Goal: Transaction & Acquisition: Purchase product/service

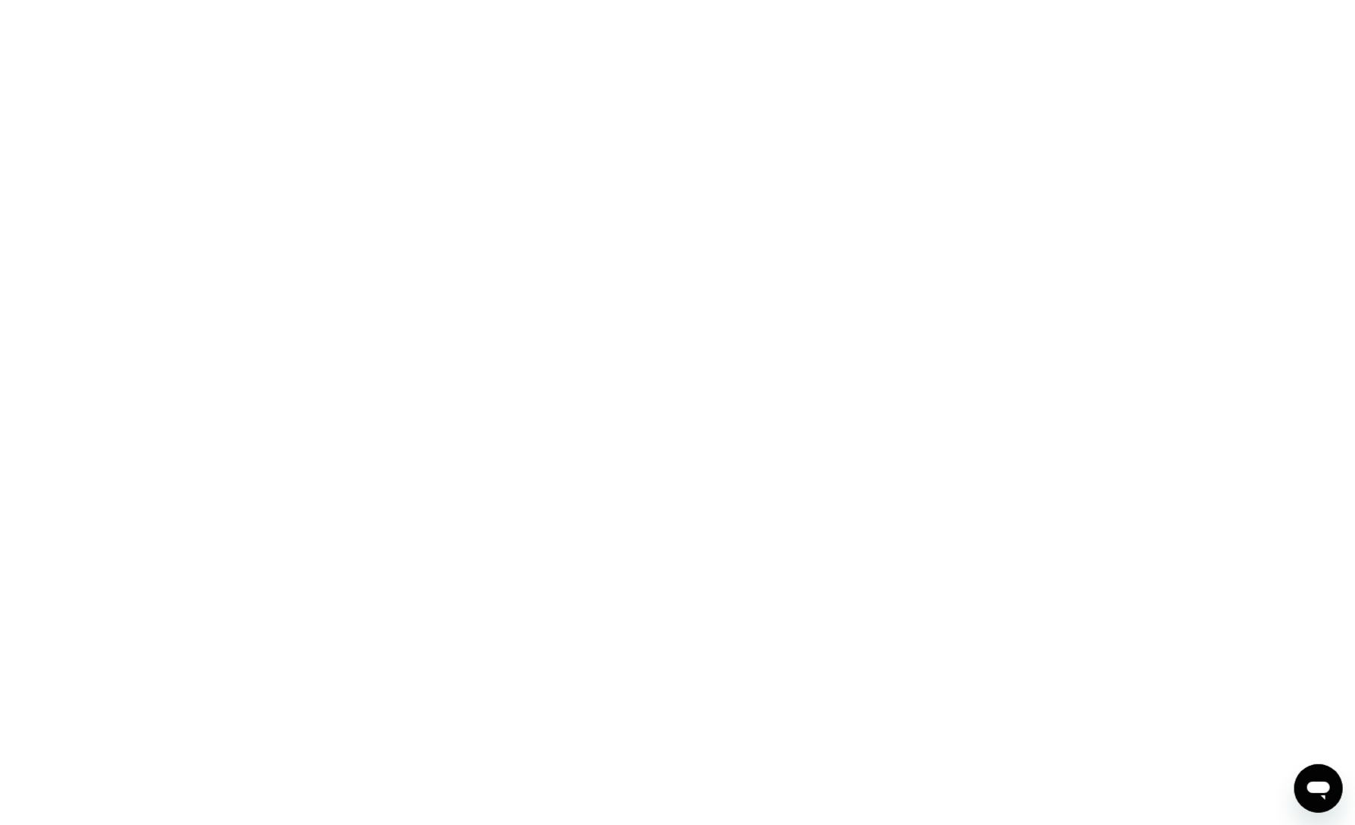
click at [669, 136] on div at bounding box center [677, 412] width 1355 height 825
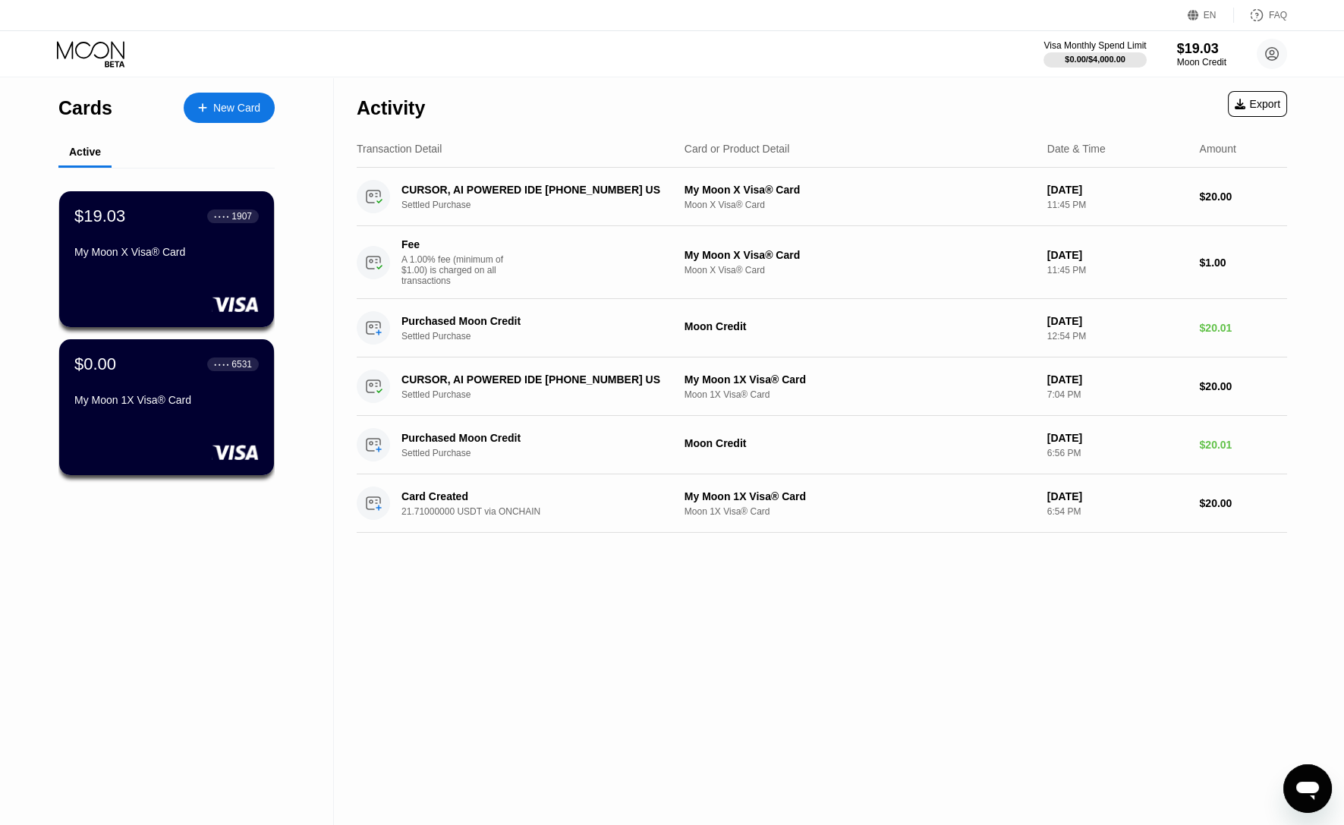
click at [560, 74] on div "Visa Monthly Spend Limit $0.00 / $4,000.00 $19.03 Moon Credit asen lee richiezl…" at bounding box center [672, 54] width 1344 height 46
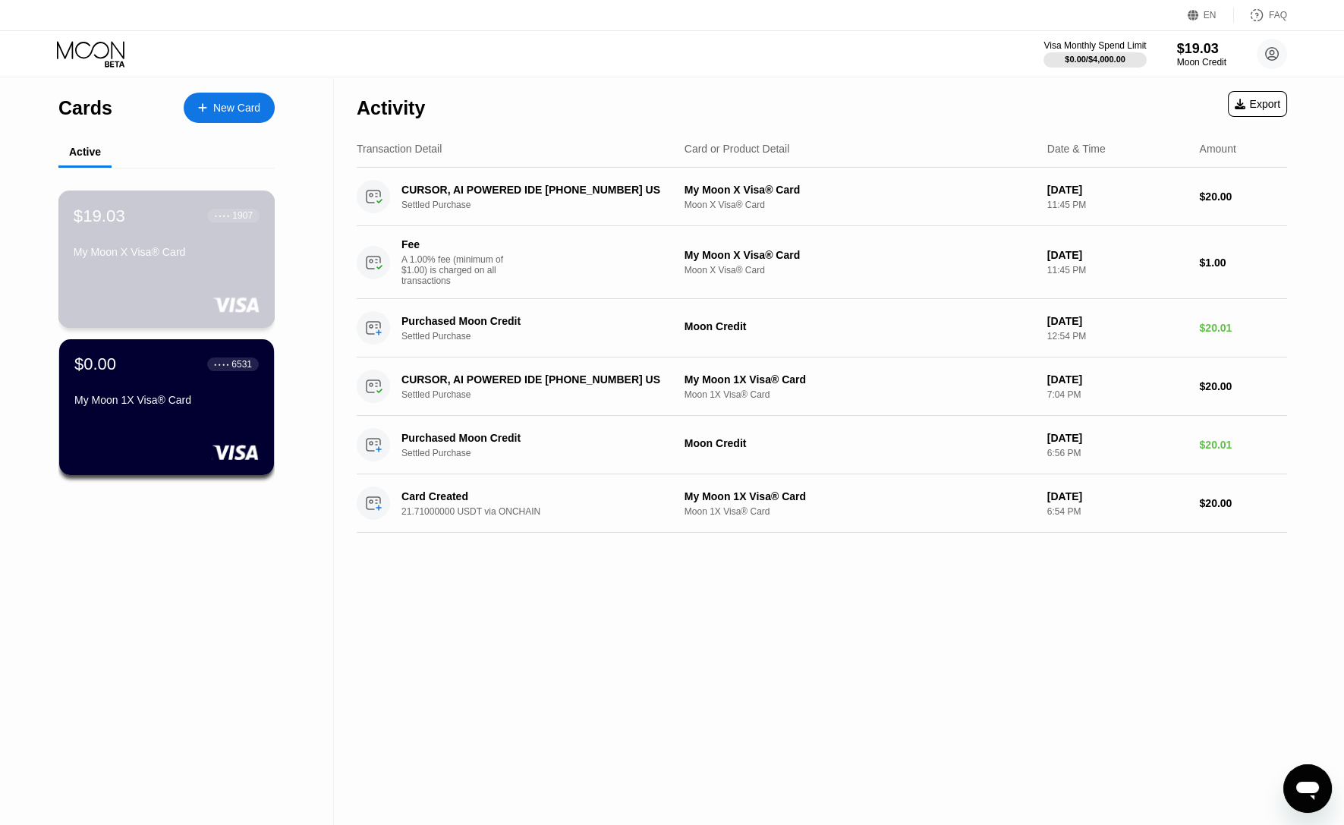
click at [168, 264] on div "My Moon X Visa® Card" at bounding box center [167, 255] width 186 height 18
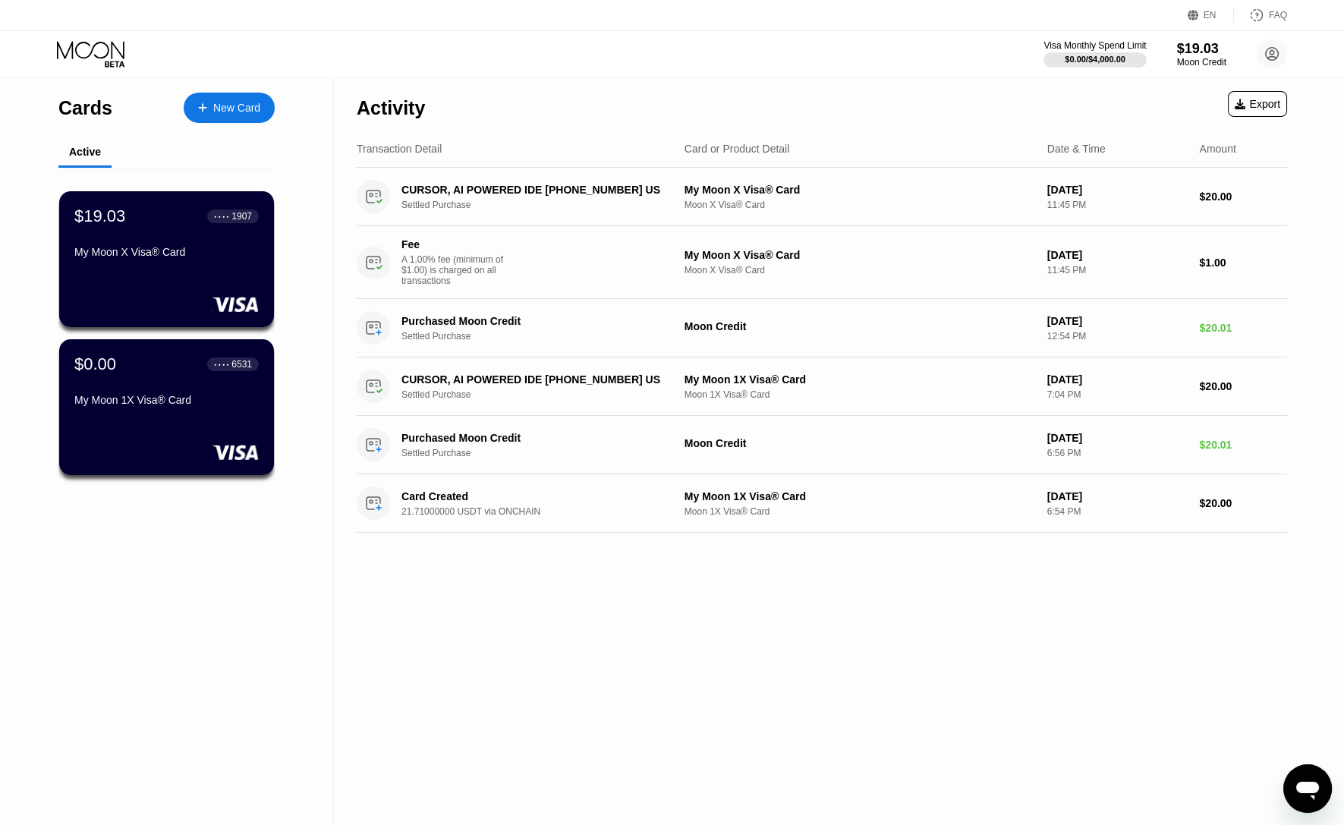
click at [212, 109] on div at bounding box center [210, 108] width 6 height 13
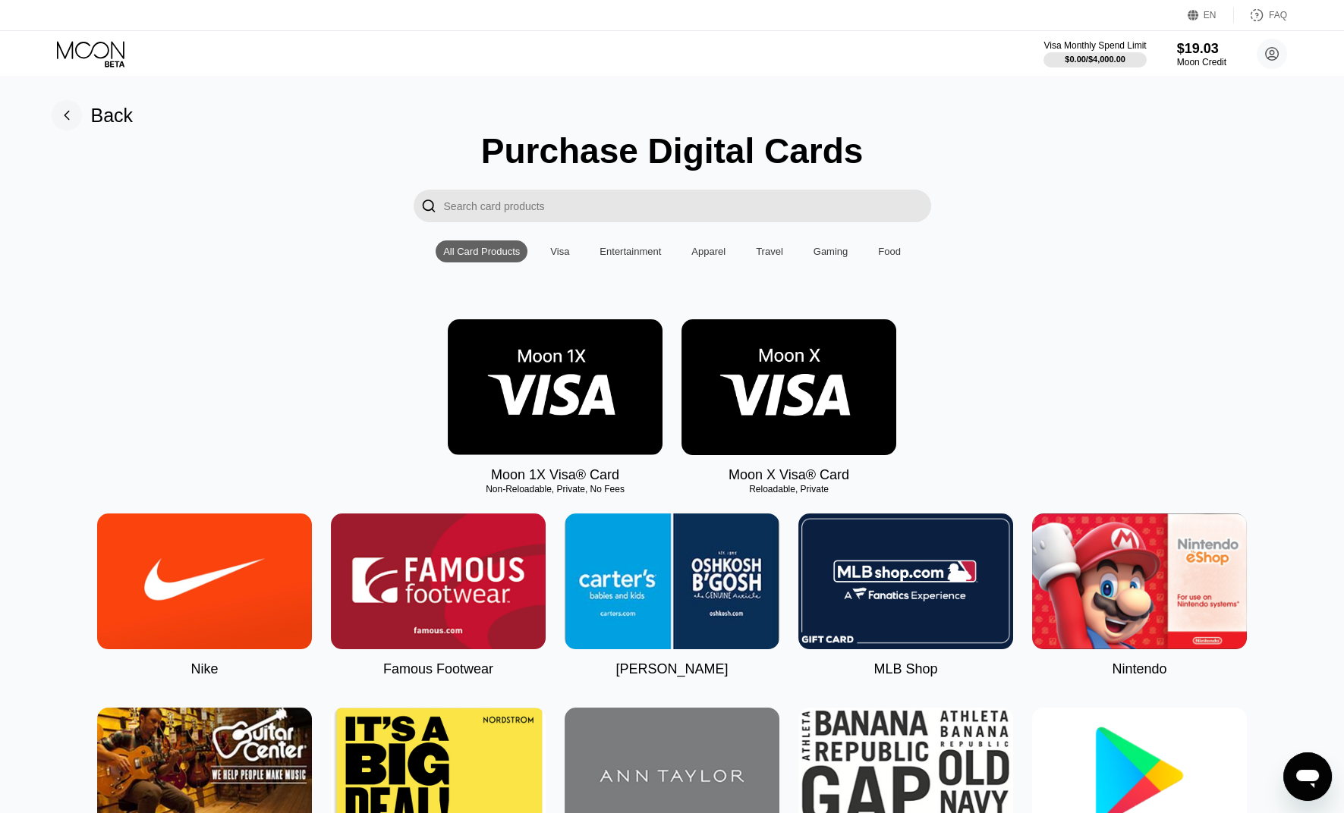
click at [510, 397] on img at bounding box center [555, 387] width 215 height 136
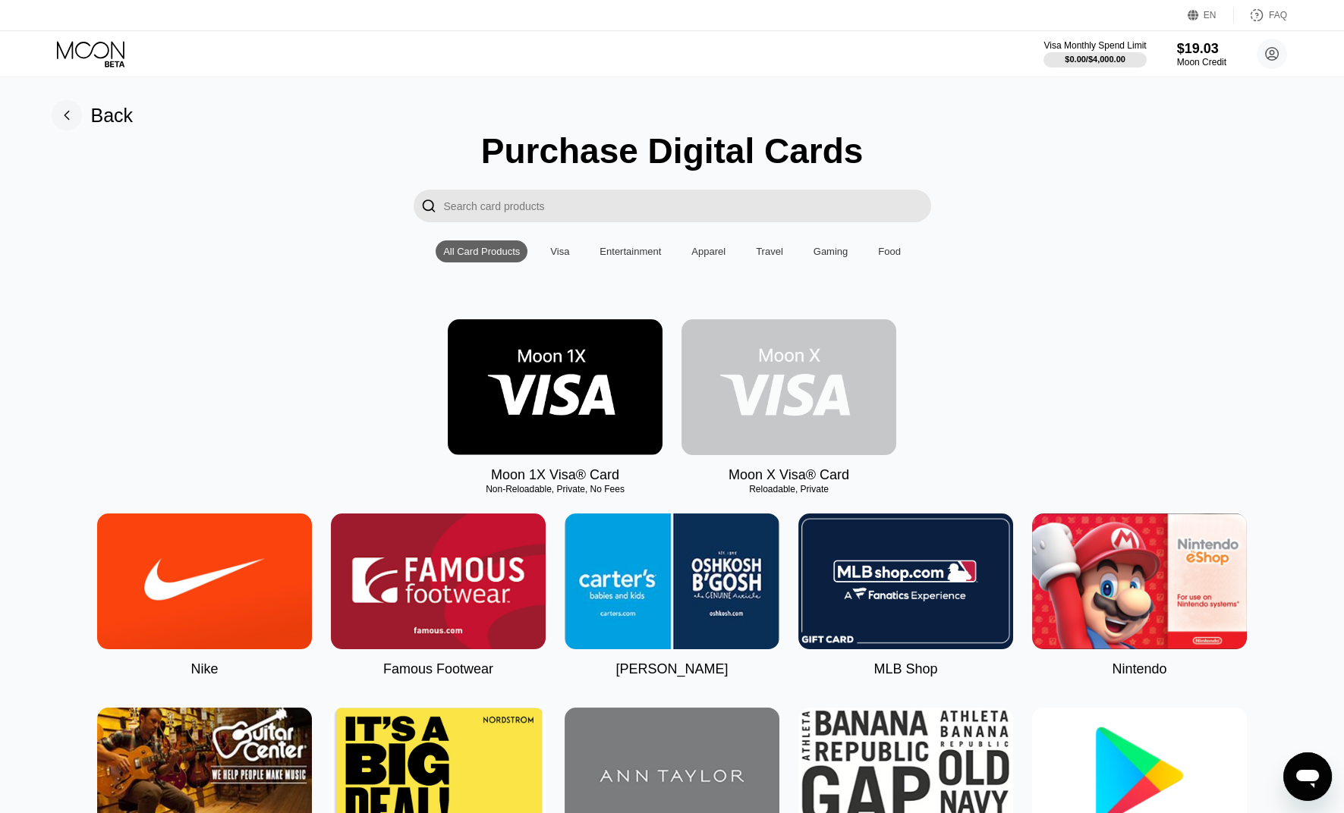
click at [737, 373] on img at bounding box center [788, 387] width 215 height 136
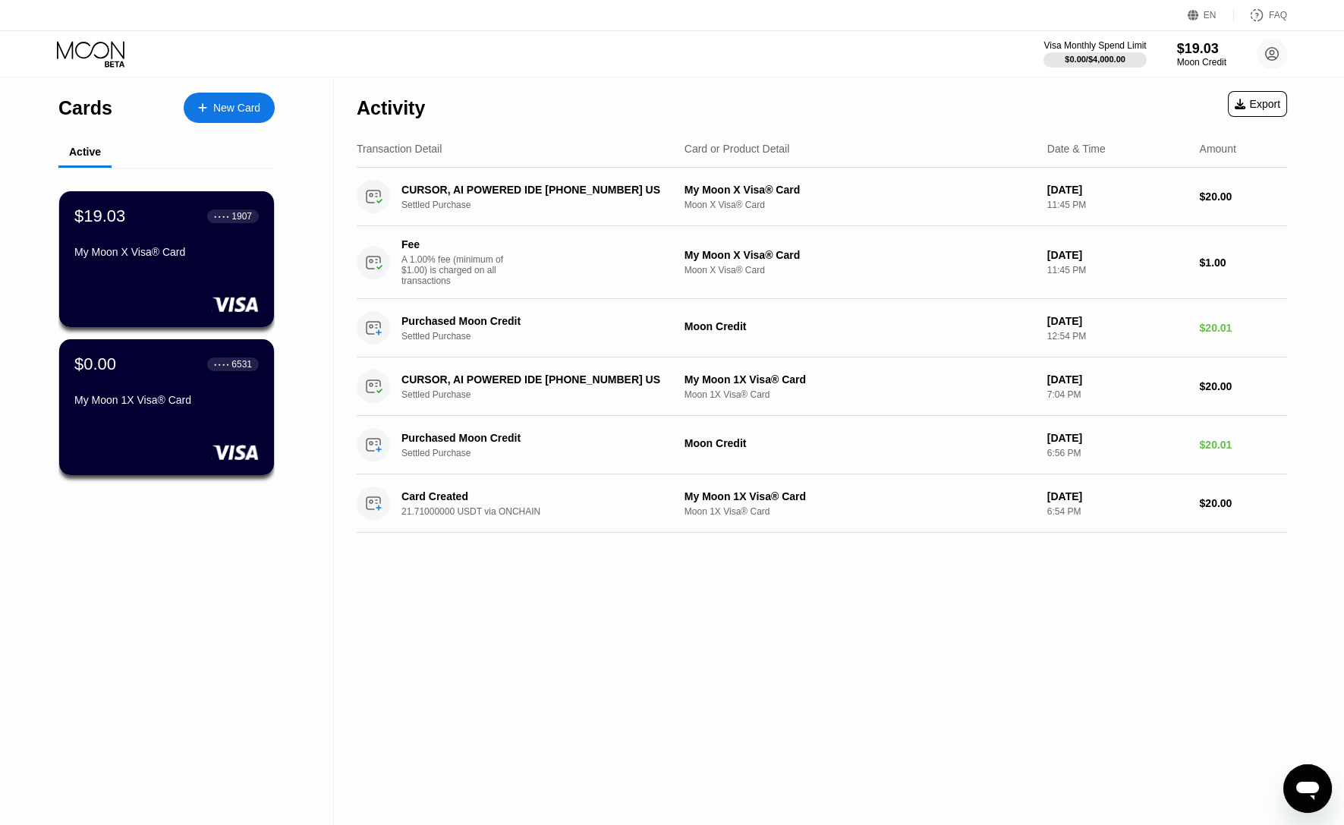
click at [603, 92] on div "Activity Export" at bounding box center [822, 103] width 930 height 53
click at [644, 55] on div "Visa Monthly Spend Limit $0.00 / $4,000.00 $19.03 Moon Credit asen lee richiezl…" at bounding box center [672, 54] width 1344 height 46
click at [1197, 52] on div "$19.03" at bounding box center [1201, 48] width 51 height 16
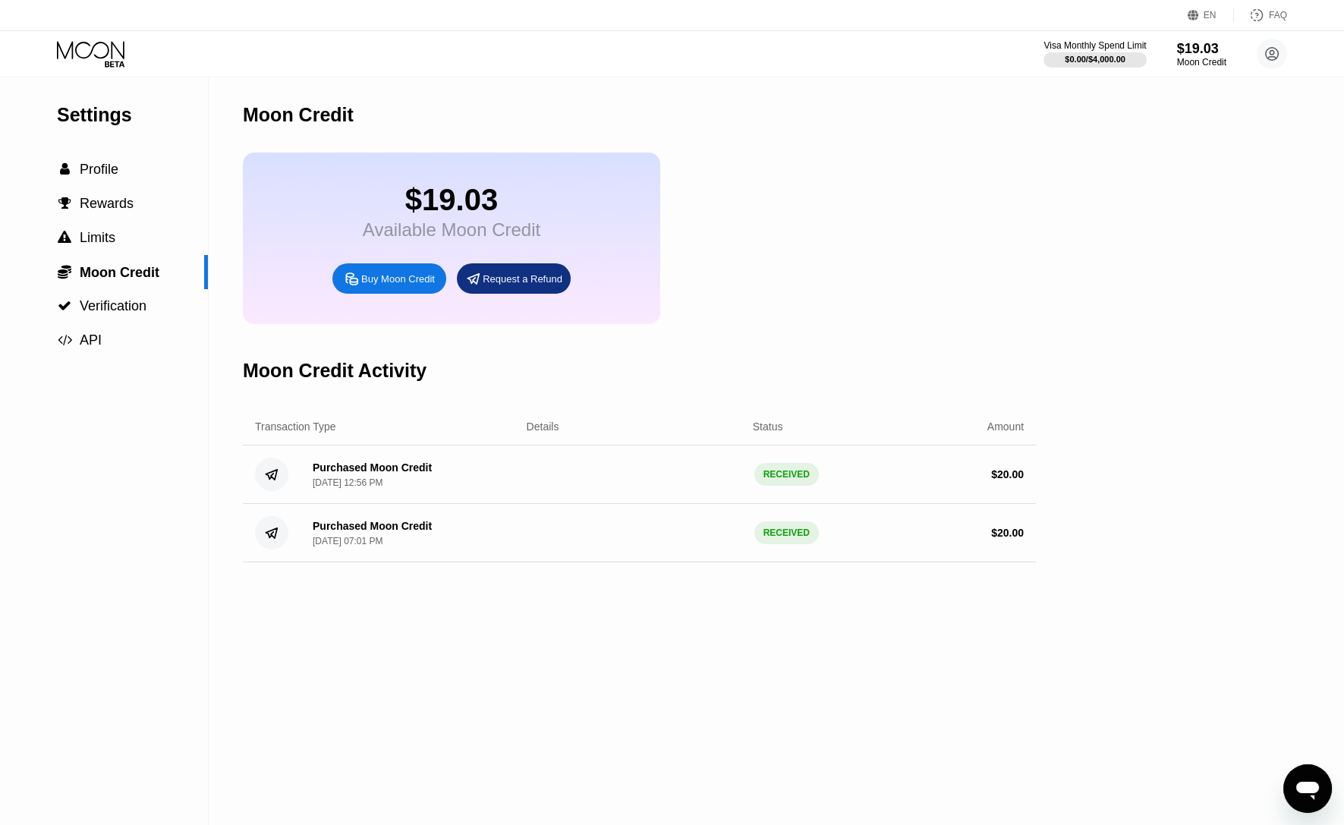
click at [818, 241] on div "$19.03 Available Moon Credit Buy Moon Credit Request a Refund" at bounding box center [639, 238] width 793 height 171
click at [362, 285] on div "Buy Moon Credit" at bounding box center [398, 278] width 74 height 13
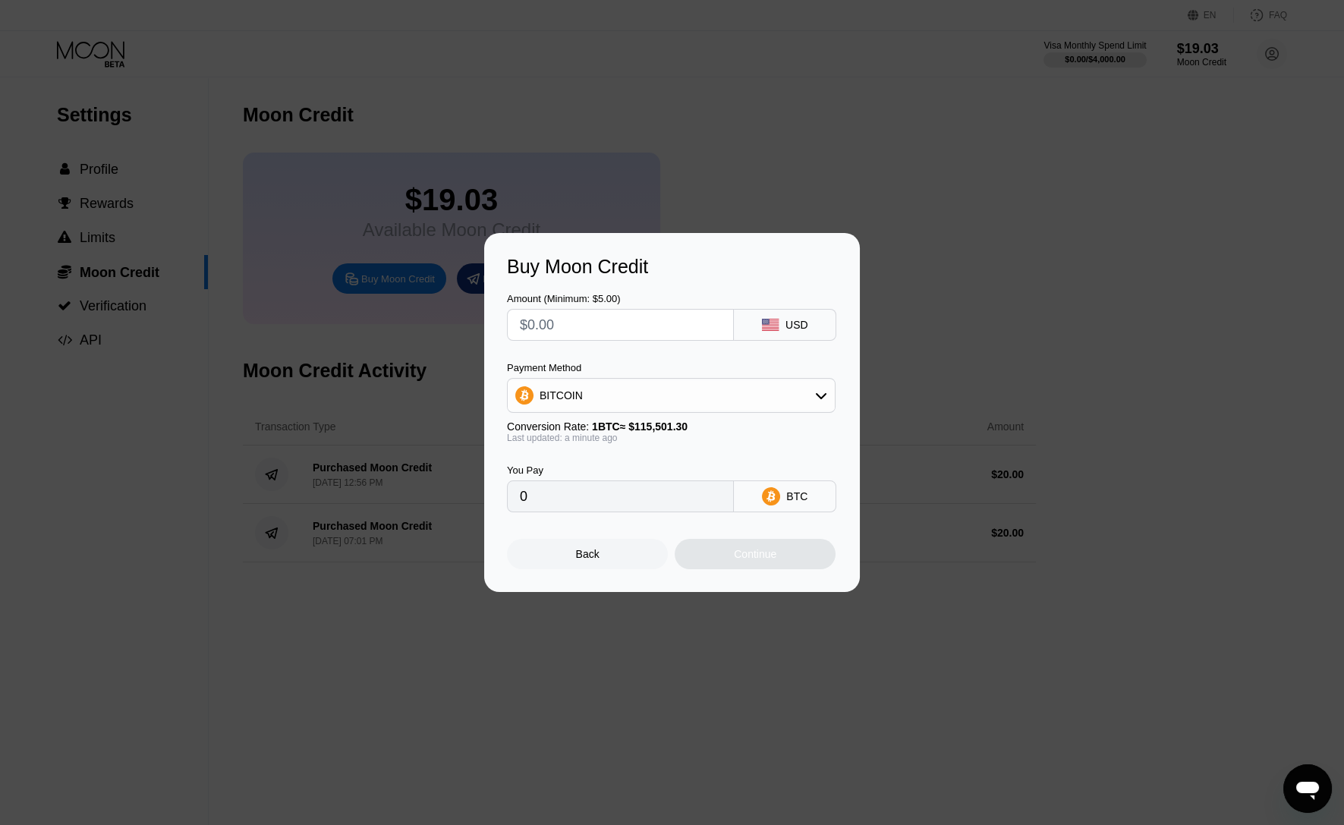
click at [678, 326] on input "text" at bounding box center [620, 325] width 201 height 30
type input "$44"
type input "0.00038095"
type input "$445"
type input "0.00385278"
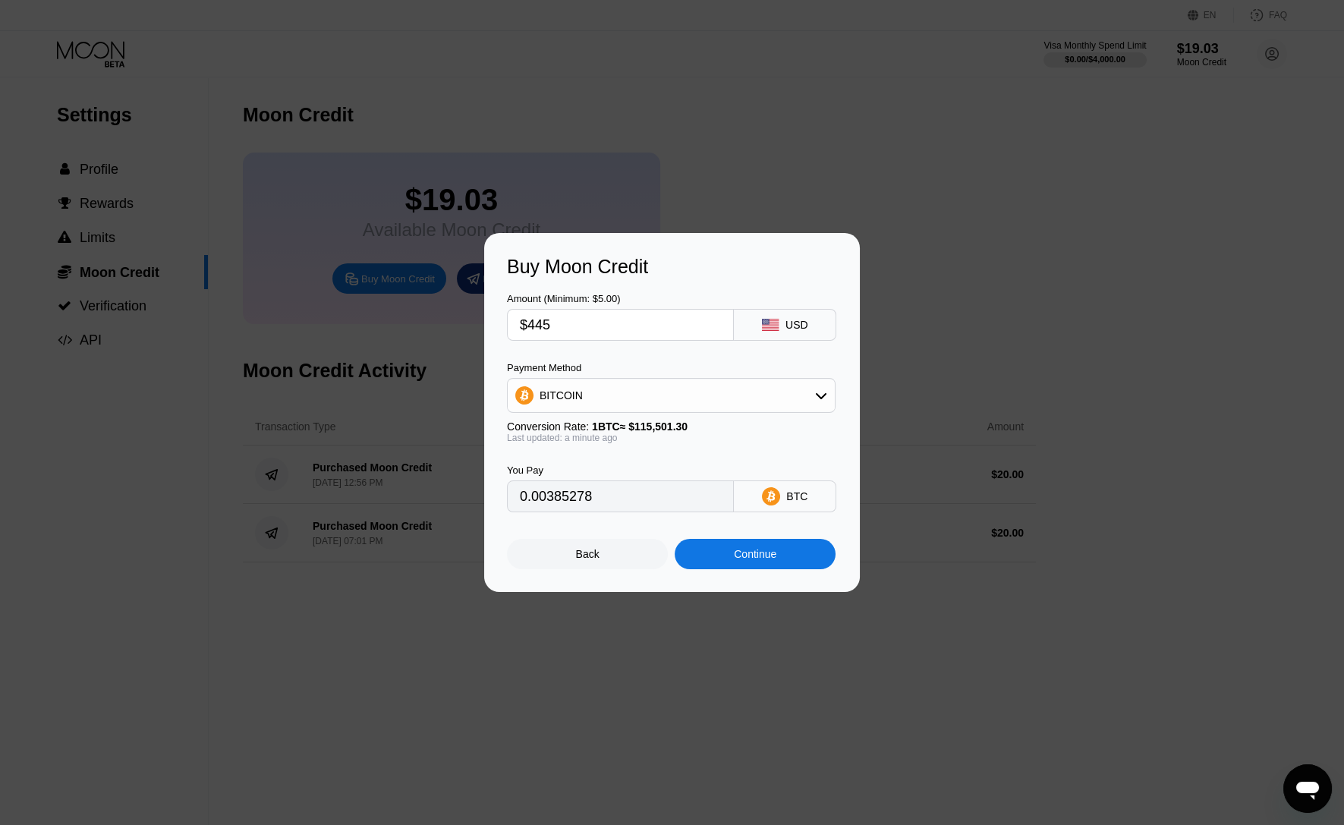
type input "$45"
type input "0.00038961"
type input "$45"
click at [763, 398] on div "BITCOIN" at bounding box center [671, 395] width 327 height 30
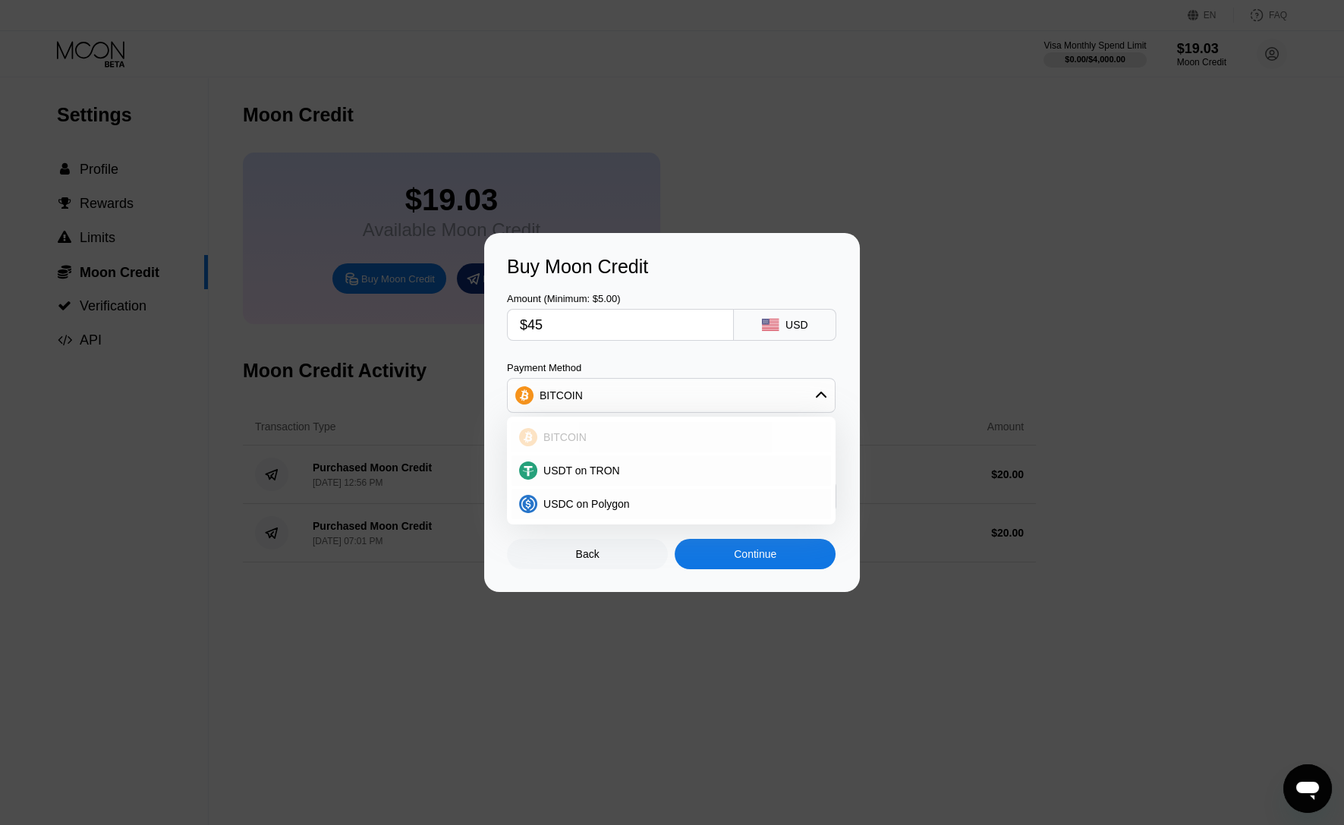
scroll to position [152, 0]
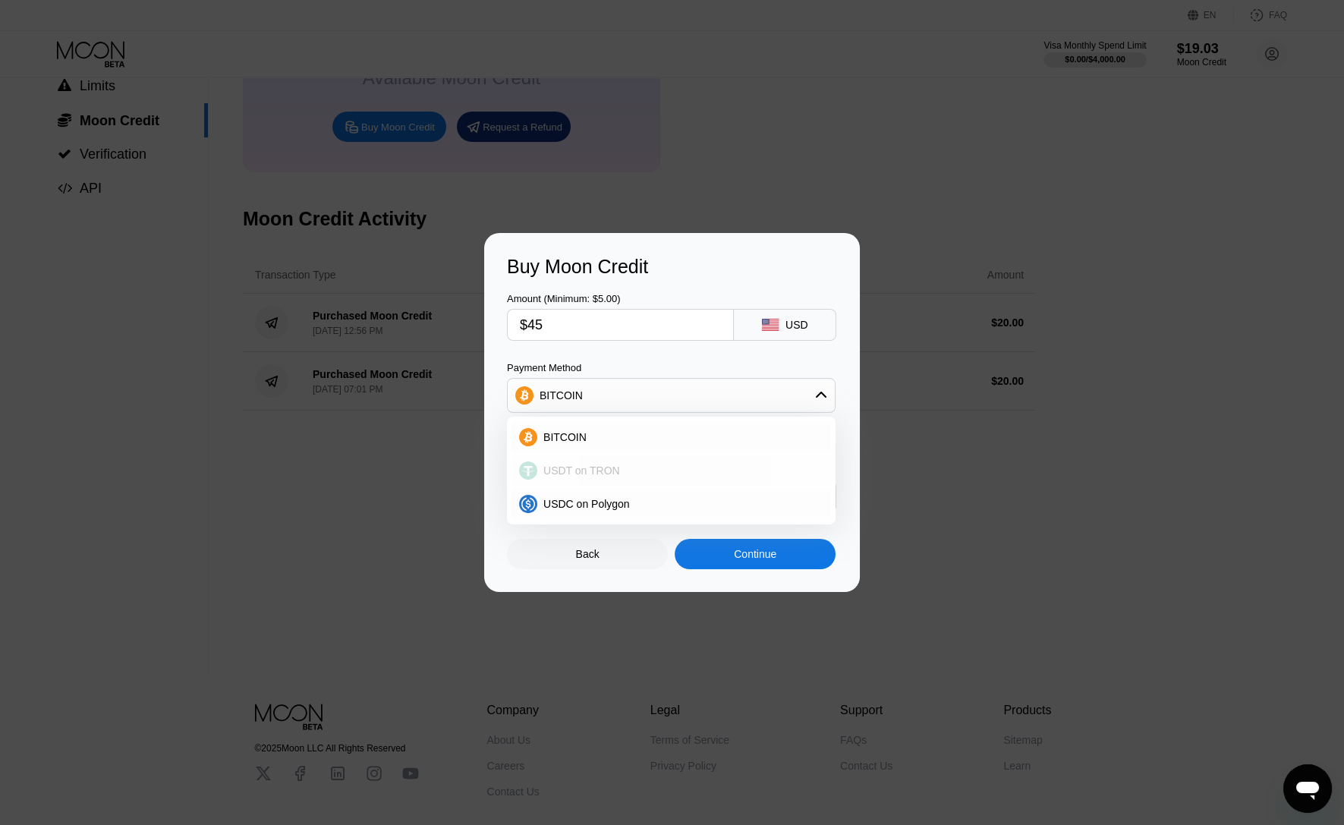
click at [622, 471] on div "USDT on TRON" at bounding box center [680, 470] width 286 height 12
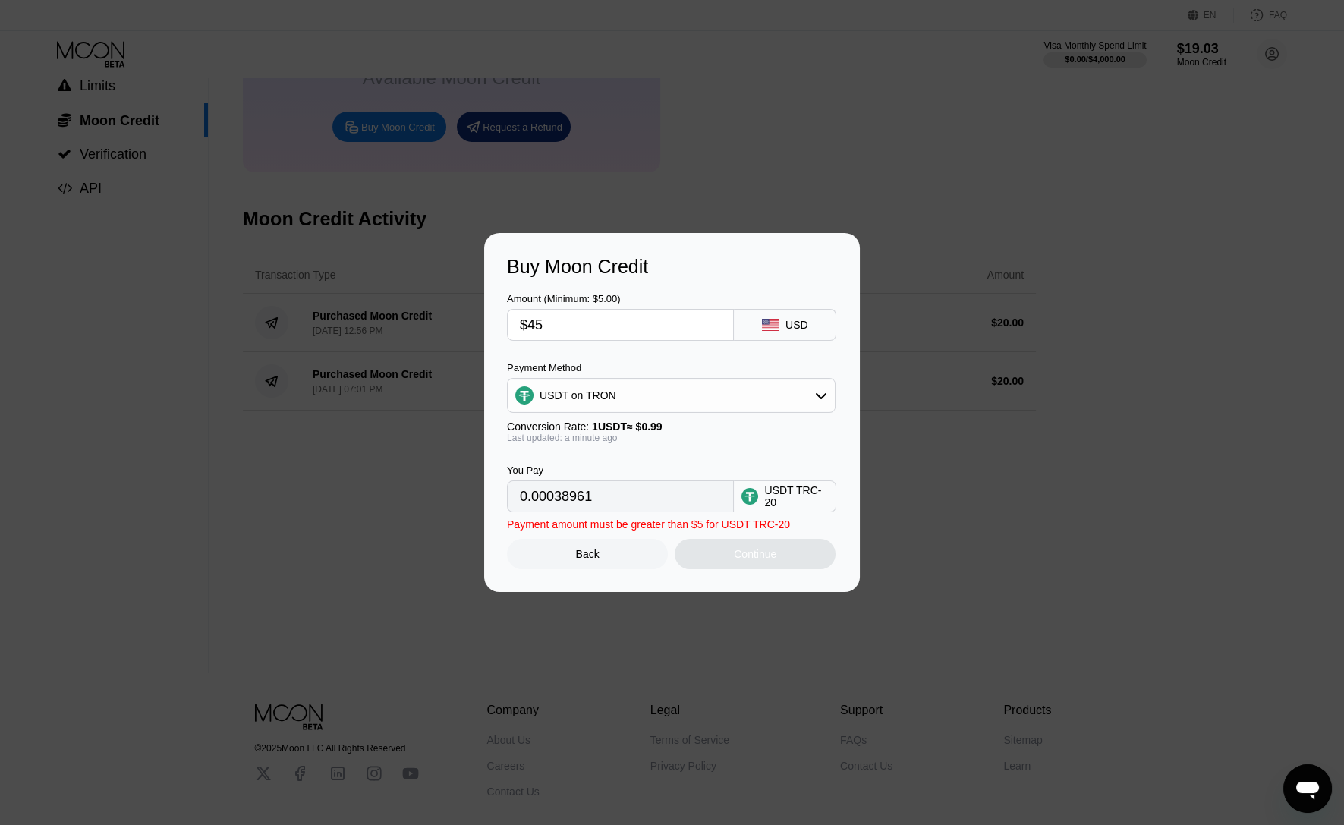
type input "45.45"
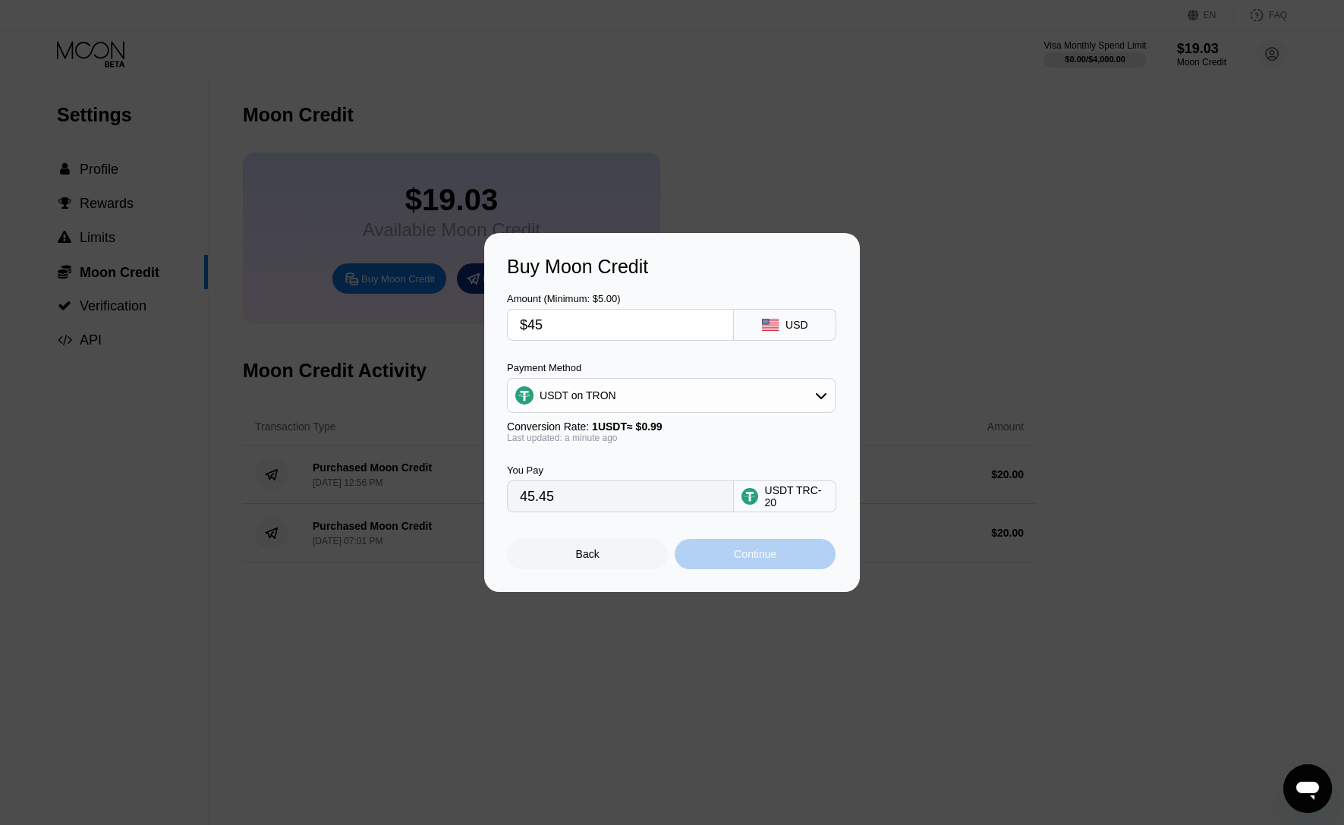
click at [753, 560] on div "Continue" at bounding box center [755, 554] width 42 height 12
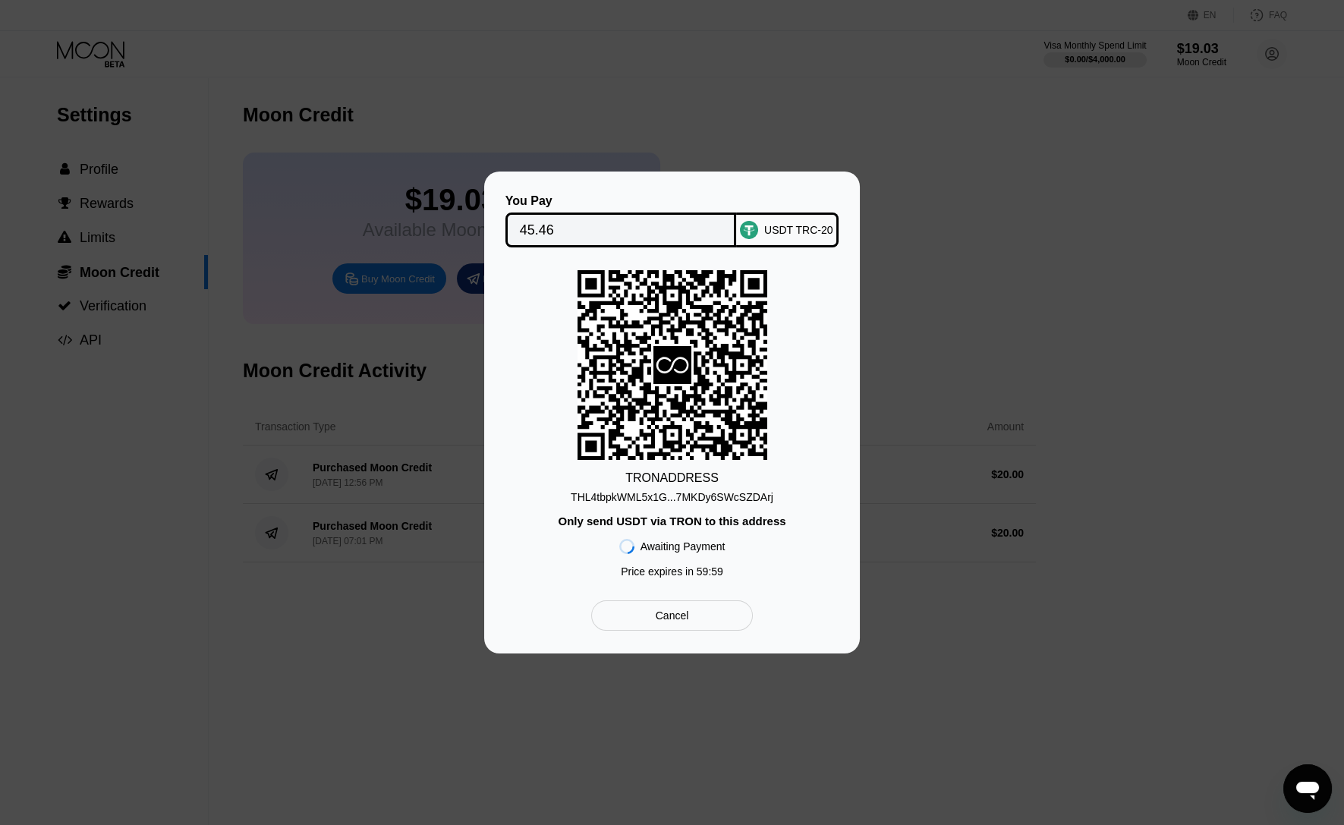
click at [700, 500] on div "THL4tbpkWML5x1G...7MKDy6SWcSZDArj" at bounding box center [672, 497] width 203 height 12
click at [577, 228] on input "45.46" at bounding box center [621, 230] width 203 height 30
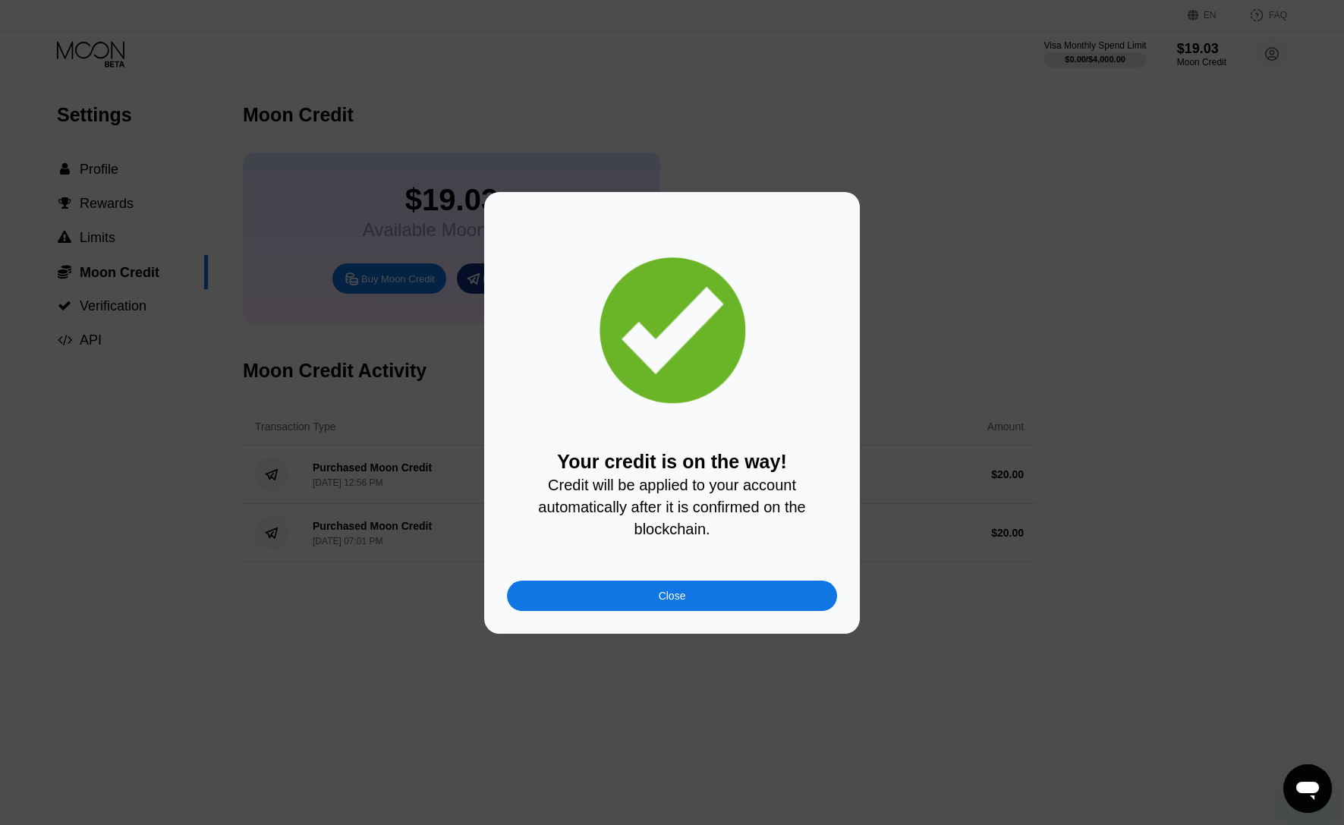
click at [582, 605] on div "Close" at bounding box center [672, 595] width 330 height 30
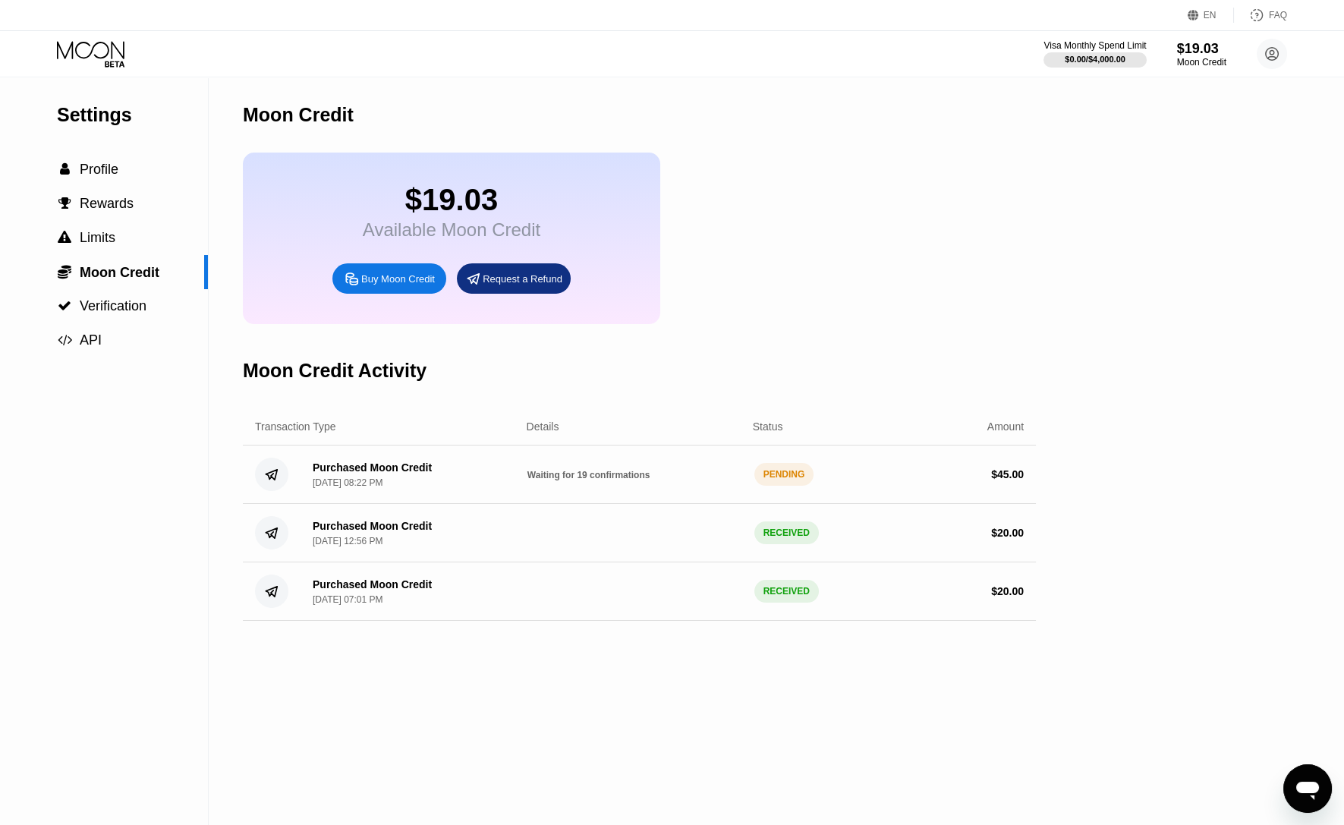
click at [797, 233] on div "$19.03 Available Moon Credit Buy Moon Credit Request a Refund" at bounding box center [639, 238] width 793 height 171
click at [772, 244] on div "$19.03 Available Moon Credit Buy Moon Credit Request a Refund" at bounding box center [639, 238] width 793 height 171
click at [300, 488] on div "Purchased Moon Credit Sep 19, 2025, 08:22 PM" at bounding box center [365, 474] width 131 height 27
click at [272, 491] on circle at bounding box center [271, 474] width 33 height 33
click at [390, 473] on div "Purchased Moon Credit" at bounding box center [372, 467] width 119 height 12
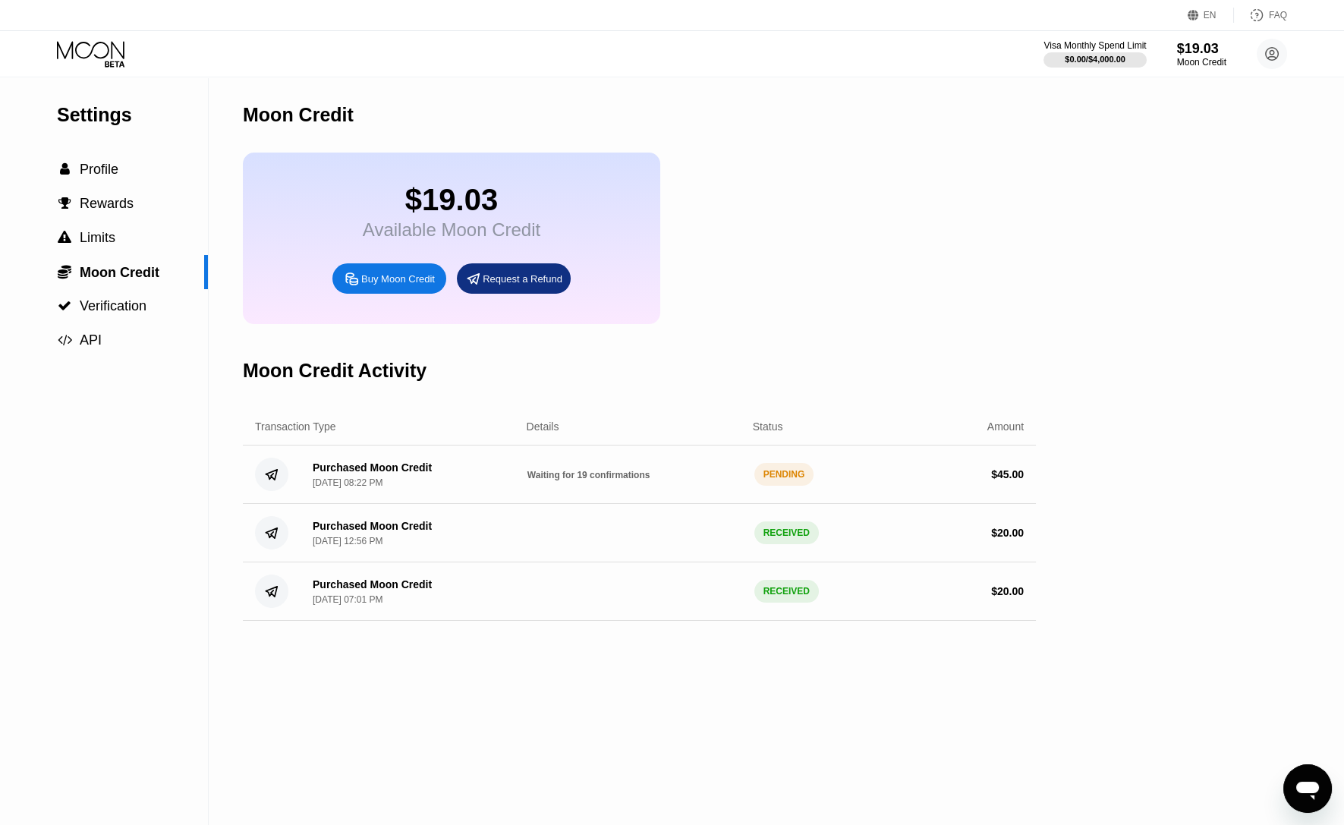
click at [815, 324] on div "$19.03 Available Moon Credit Buy Moon Credit Request a Refund" at bounding box center [639, 238] width 793 height 171
click at [85, 42] on icon at bounding box center [91, 49] width 68 height 17
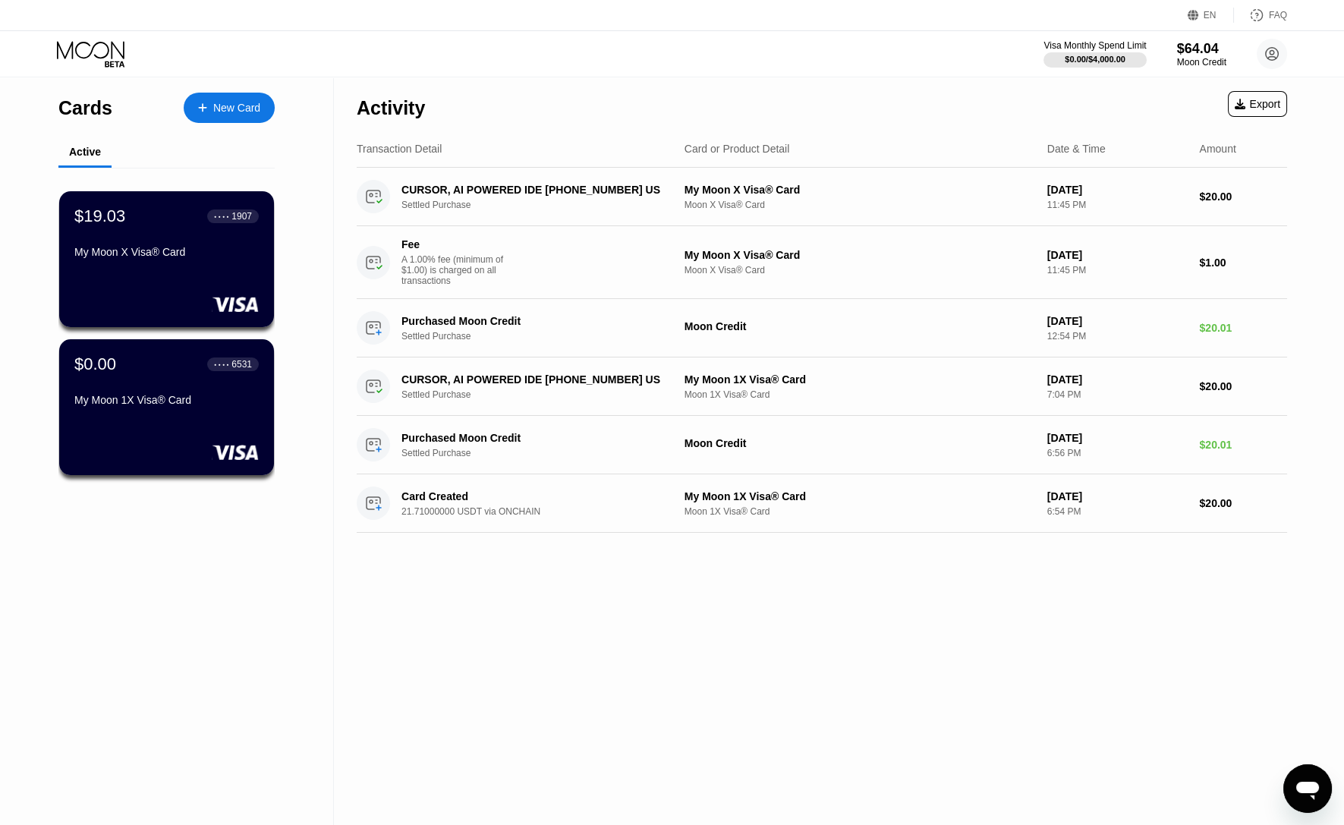
click at [197, 621] on div "Cards New Card Active $19.03 ● ● ● ● 1907 My Moon X Visa® Card $0.00 ● ● ● ● 65…" at bounding box center [167, 450] width 334 height 747
click at [179, 250] on div "My Moon X Visa® Card" at bounding box center [167, 252] width 186 height 12
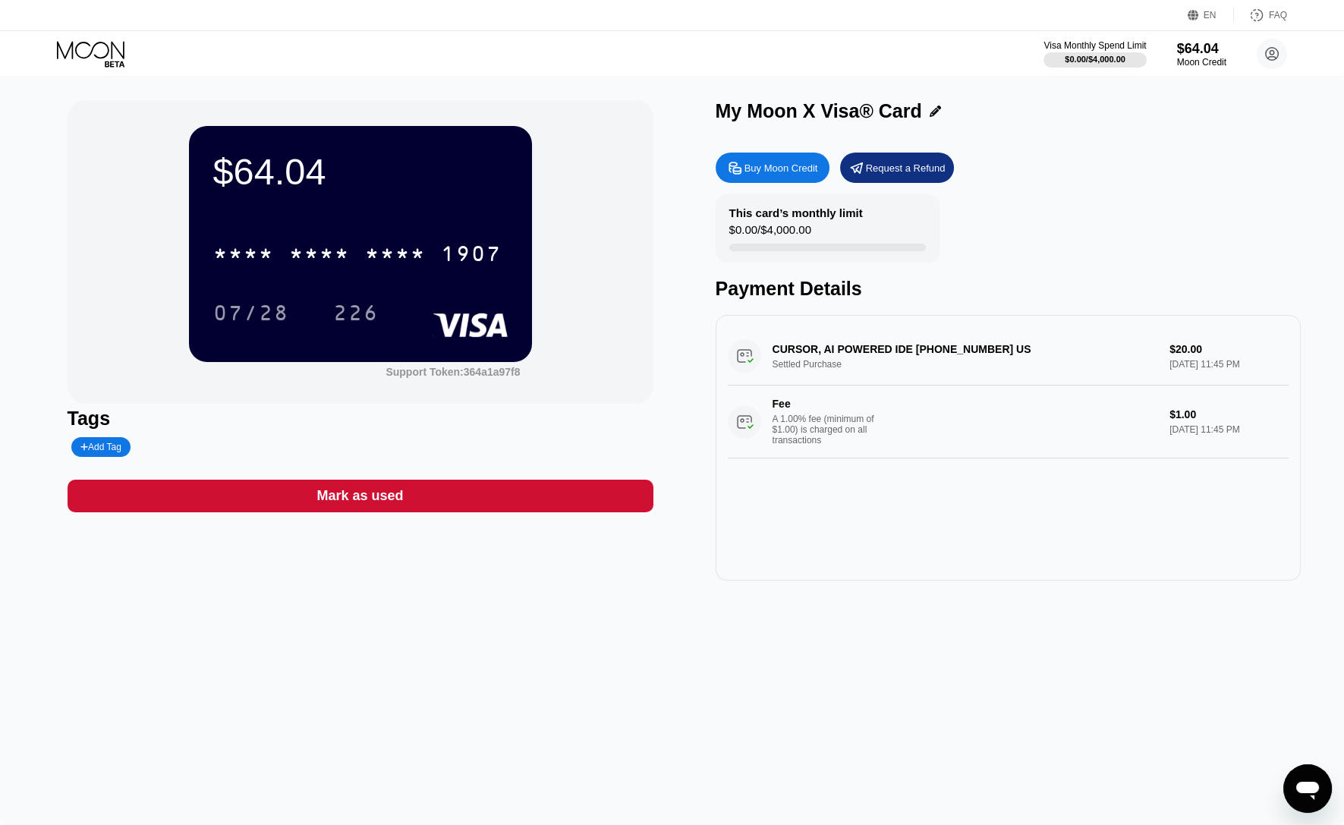
click at [789, 170] on div "Buy Moon Credit" at bounding box center [781, 168] width 74 height 13
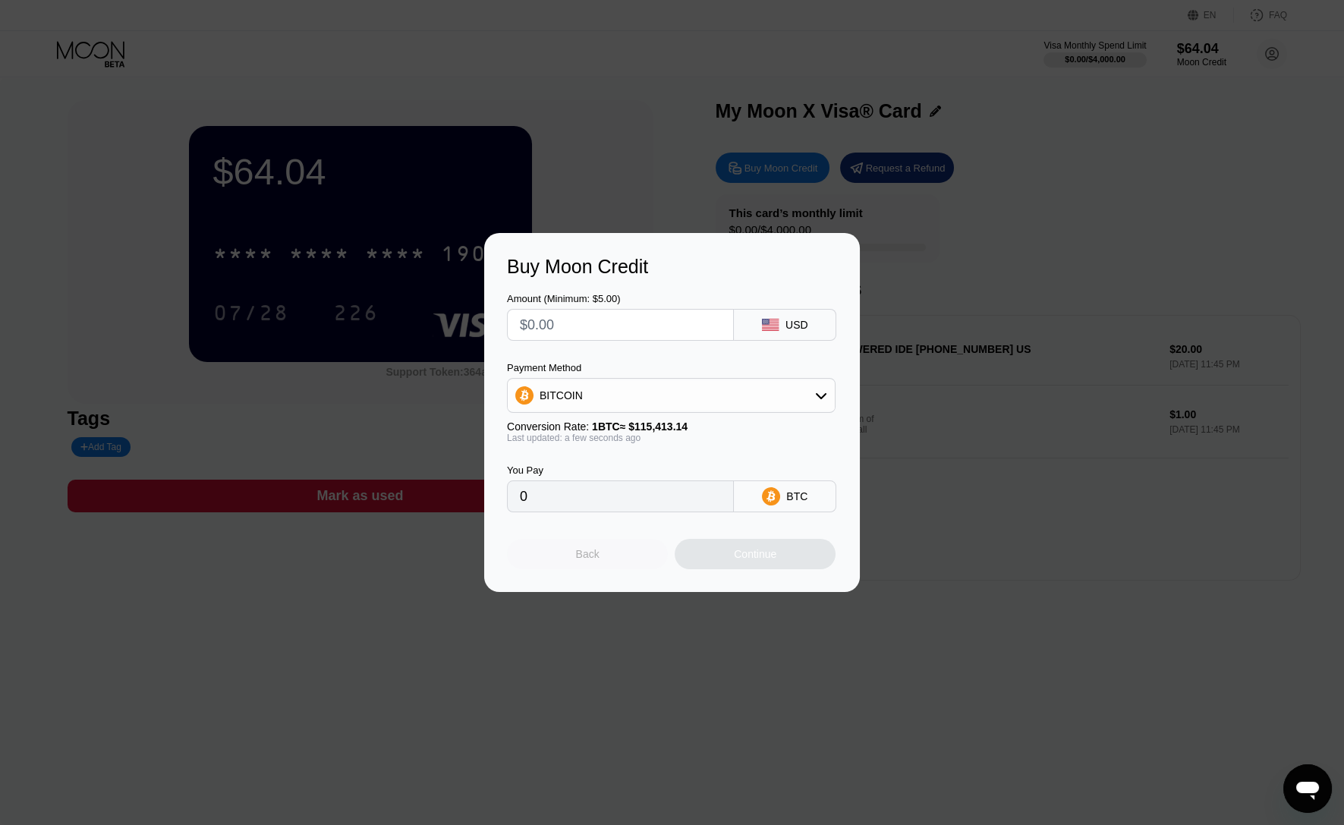
click at [609, 565] on div "Back" at bounding box center [587, 554] width 161 height 30
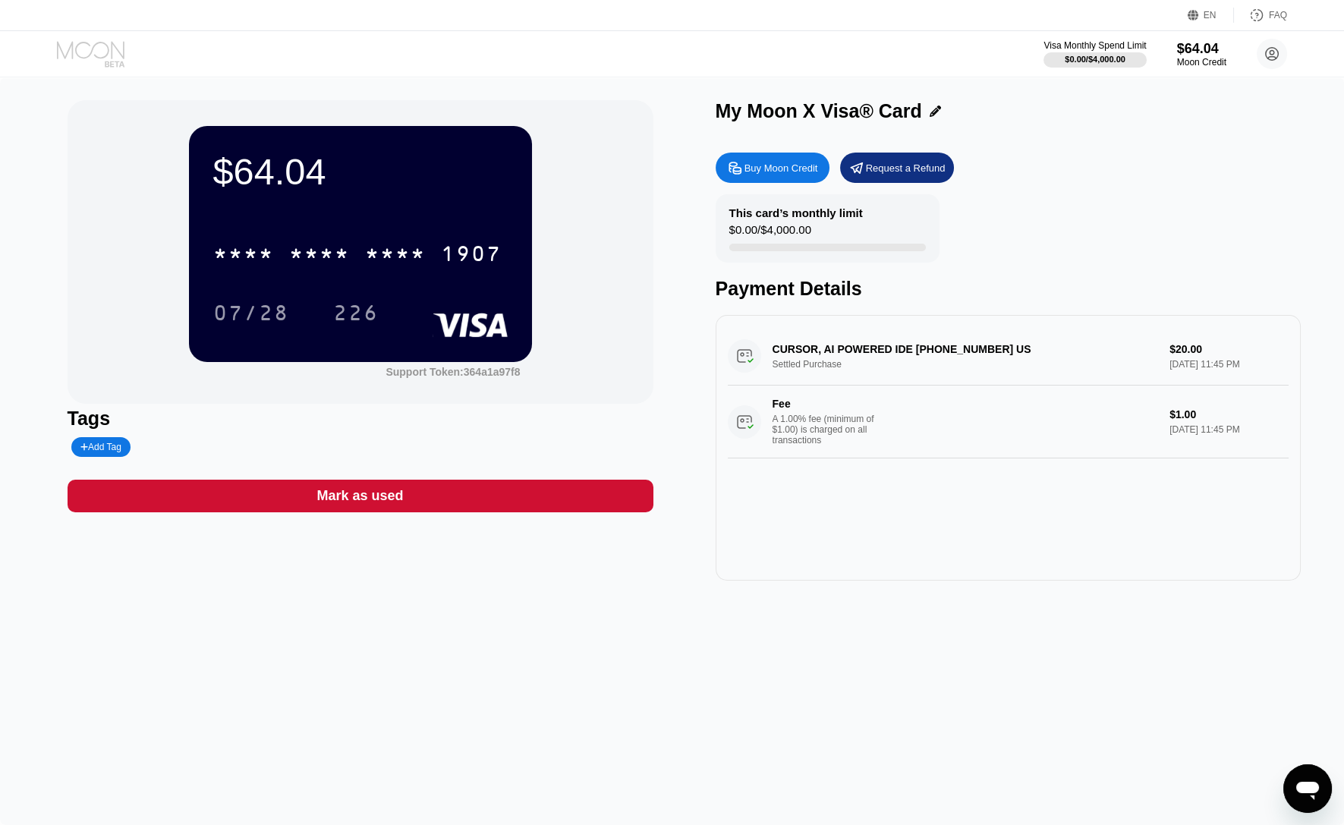
click at [86, 46] on icon at bounding box center [92, 54] width 71 height 27
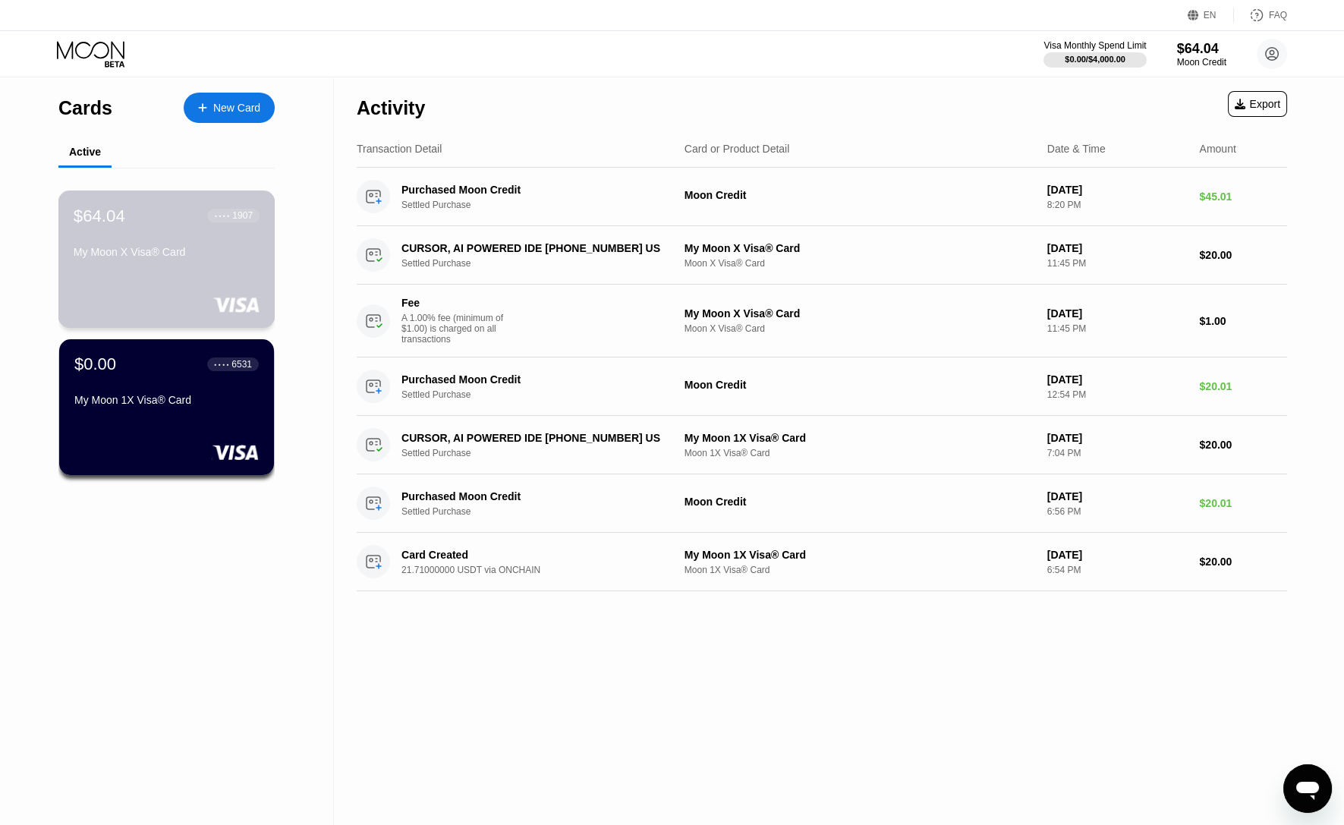
click at [174, 264] on div "My Moon X Visa® Card" at bounding box center [167, 255] width 186 height 18
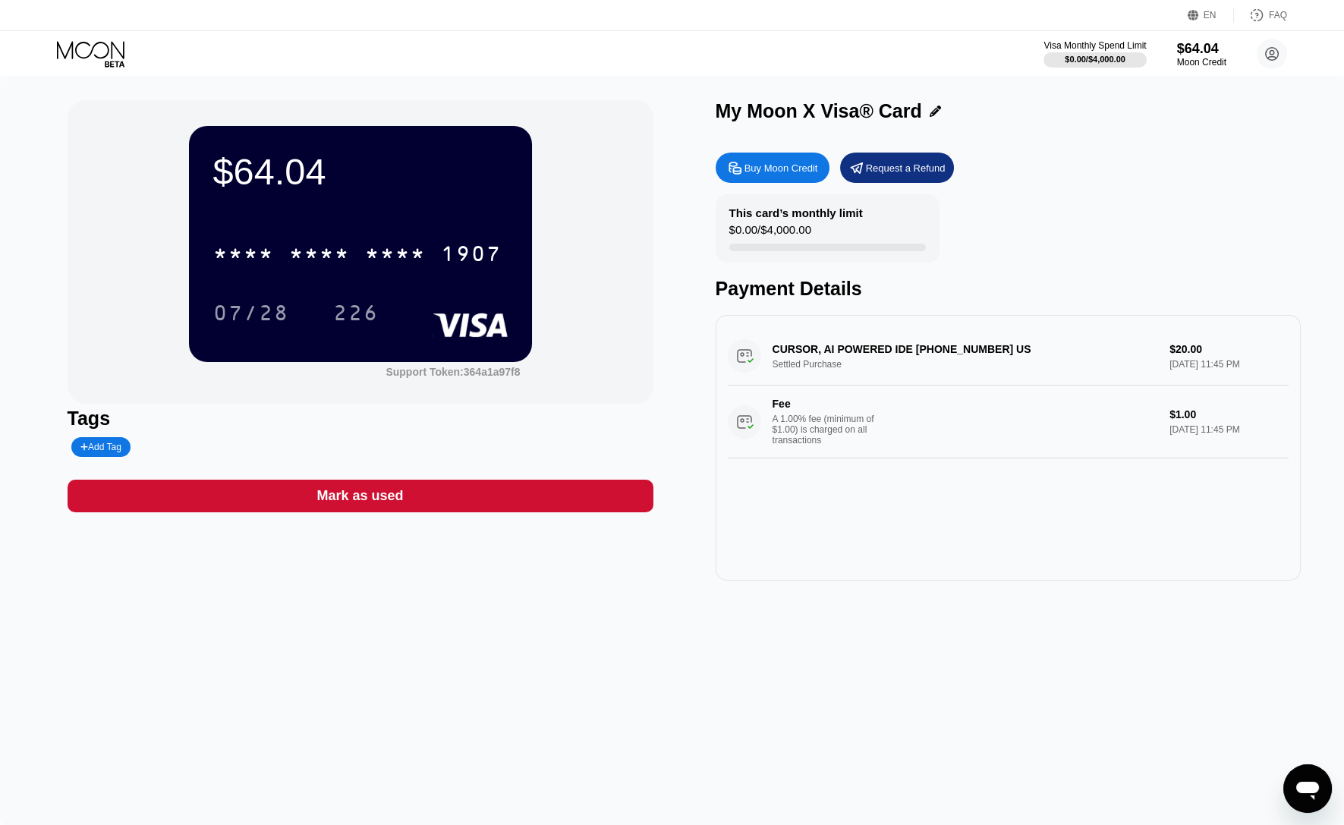
click at [104, 66] on icon at bounding box center [92, 54] width 71 height 27
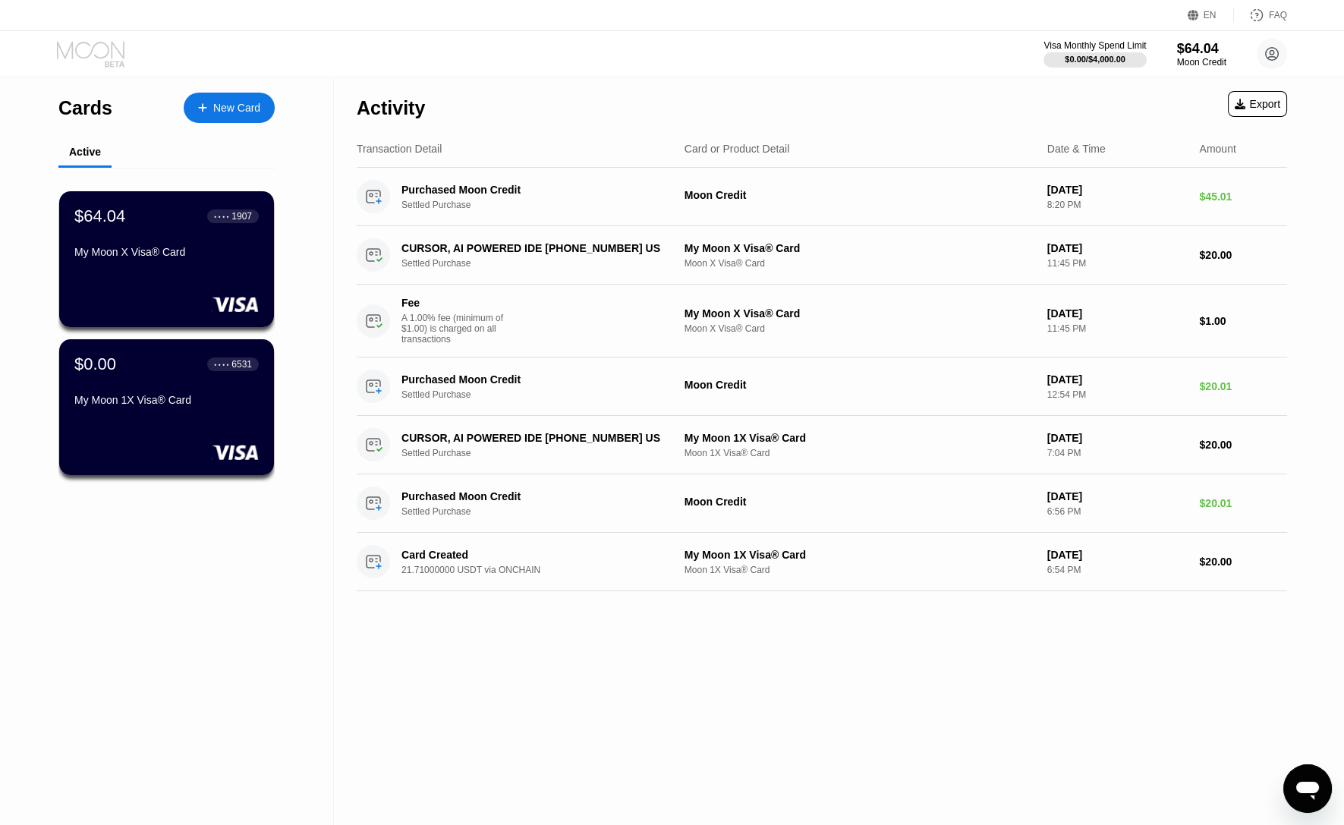
click at [104, 46] on icon at bounding box center [92, 54] width 71 height 27
click at [237, 108] on div "New Card" at bounding box center [236, 108] width 47 height 13
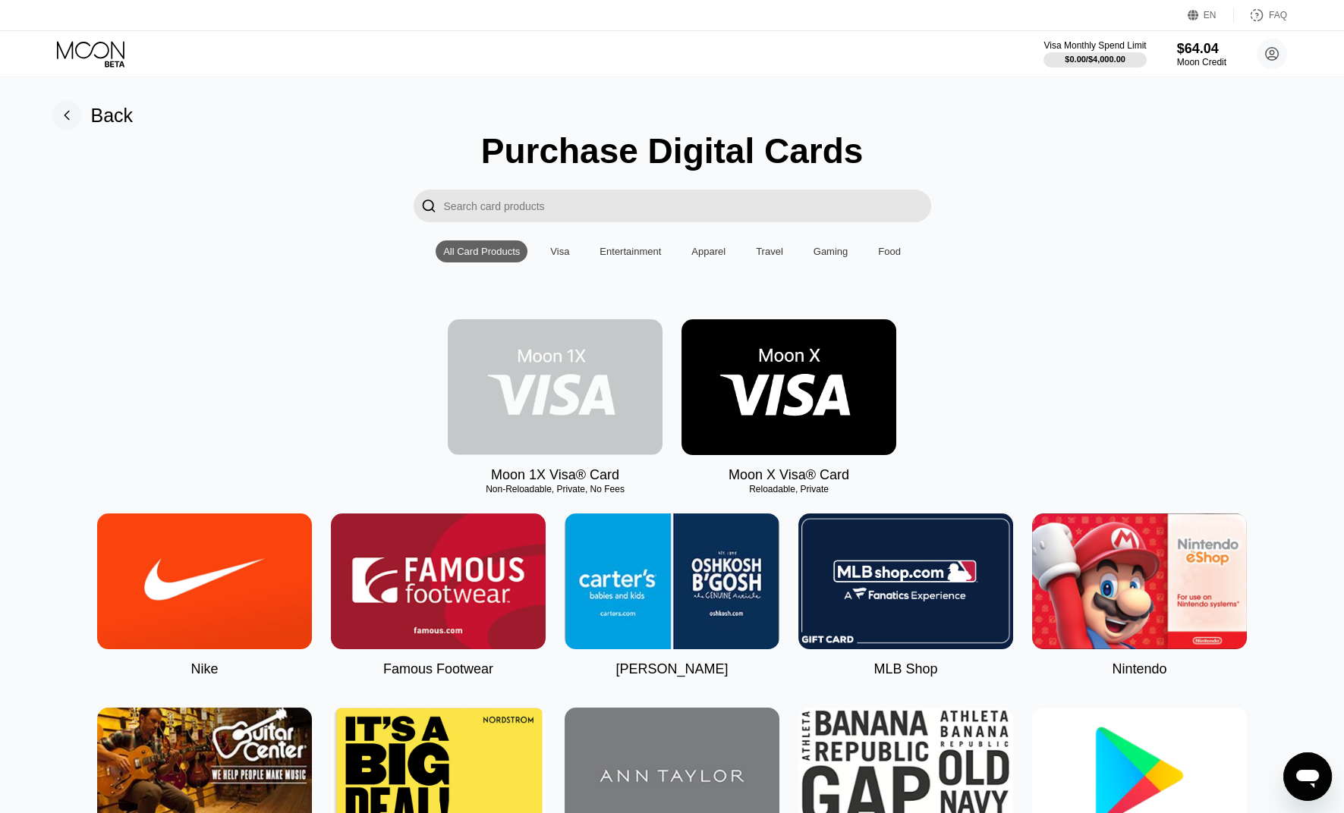
click at [622, 371] on img at bounding box center [555, 387] width 215 height 136
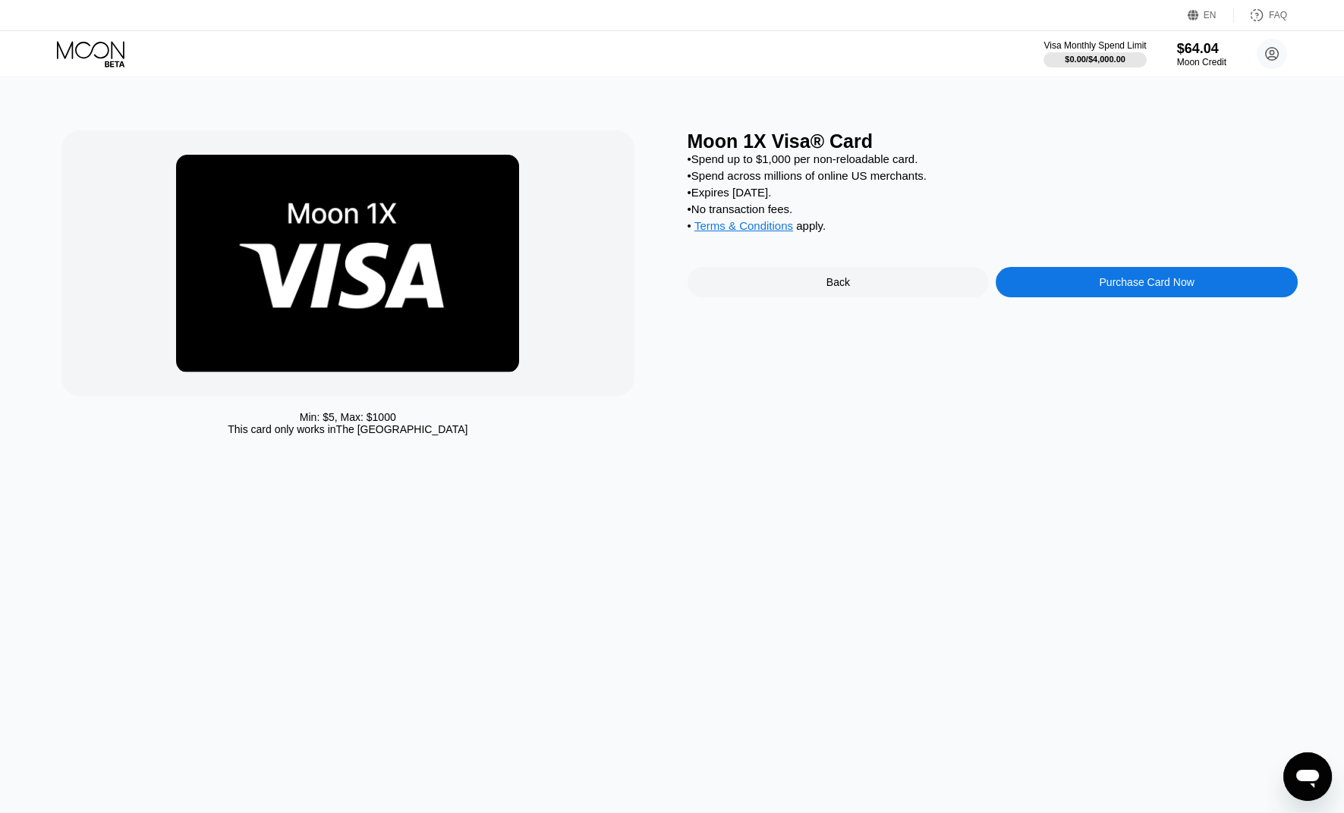
drag, startPoint x: 841, startPoint y: 238, endPoint x: 699, endPoint y: 165, distance: 160.2
click at [699, 165] on div "• Spend up to $1,000 per non-reloadable card. • Spend across millions of online…" at bounding box center [992, 196] width 610 height 87
drag, startPoint x: 697, startPoint y: 163, endPoint x: 825, endPoint y: 240, distance: 149.4
click at [825, 240] on div "• Spend up to $1,000 per non-reloadable card. • Spend across millions of online…" at bounding box center [992, 196] width 610 height 87
click at [823, 236] on div "• Terms & Conditions apply ." at bounding box center [992, 227] width 610 height 17
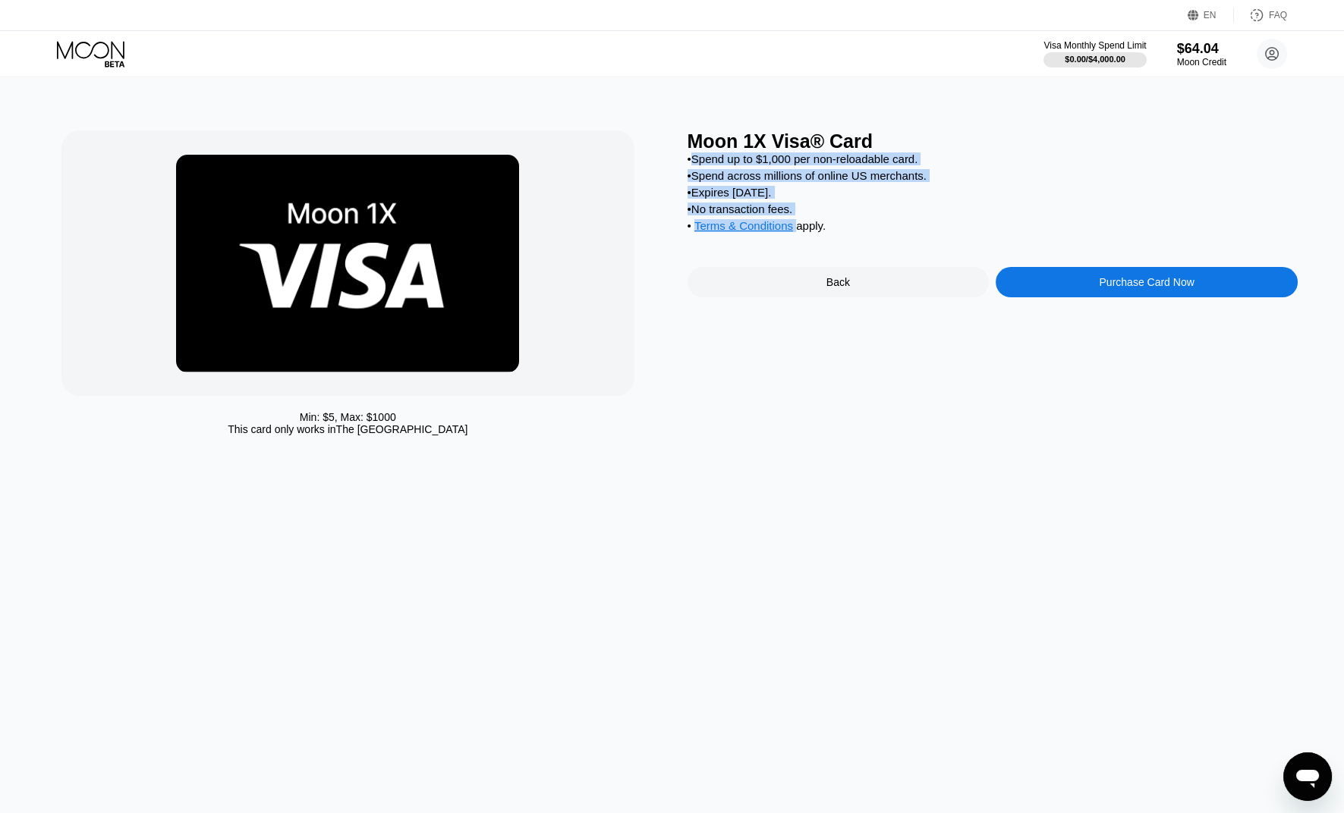
click at [813, 252] on div at bounding box center [813, 252] width 0 height 0
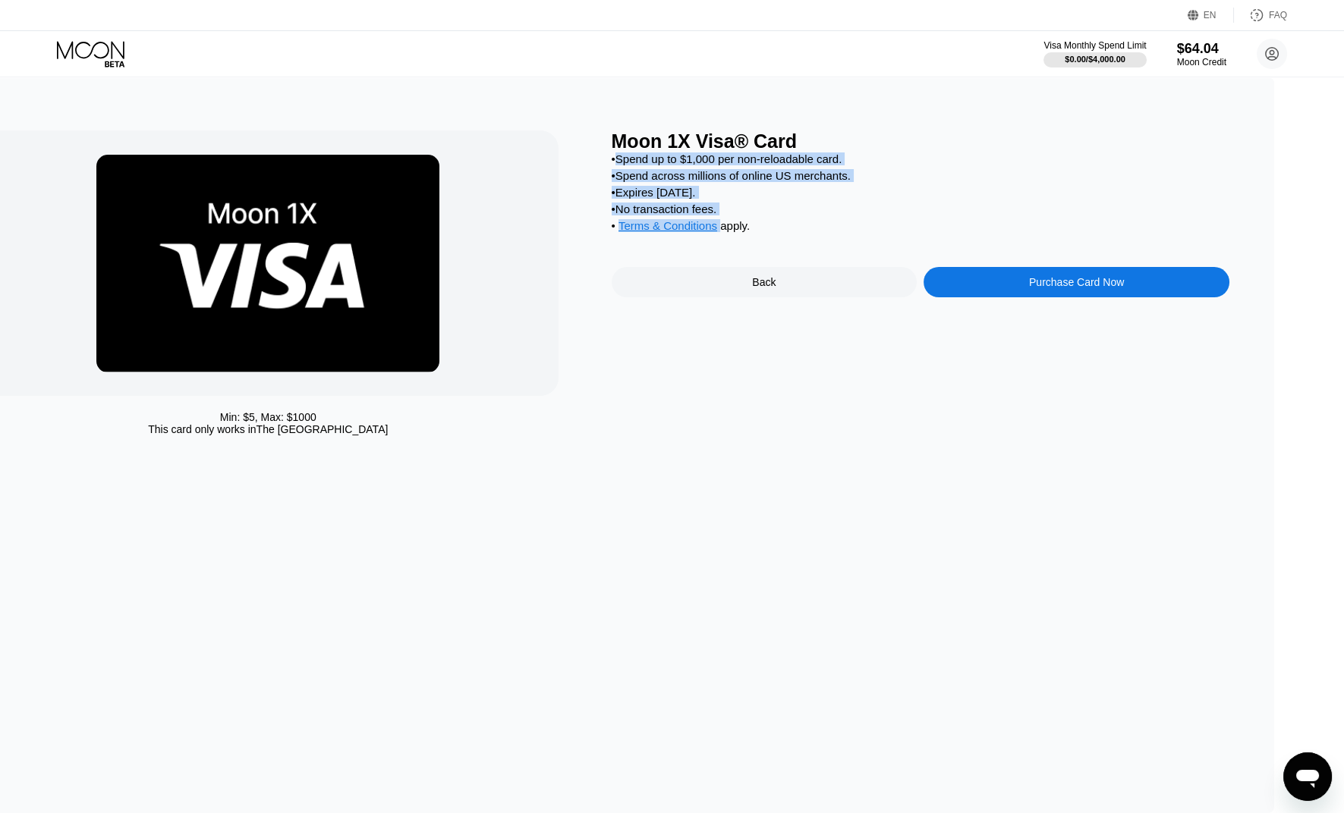
click at [94, 49] on icon at bounding box center [92, 54] width 71 height 27
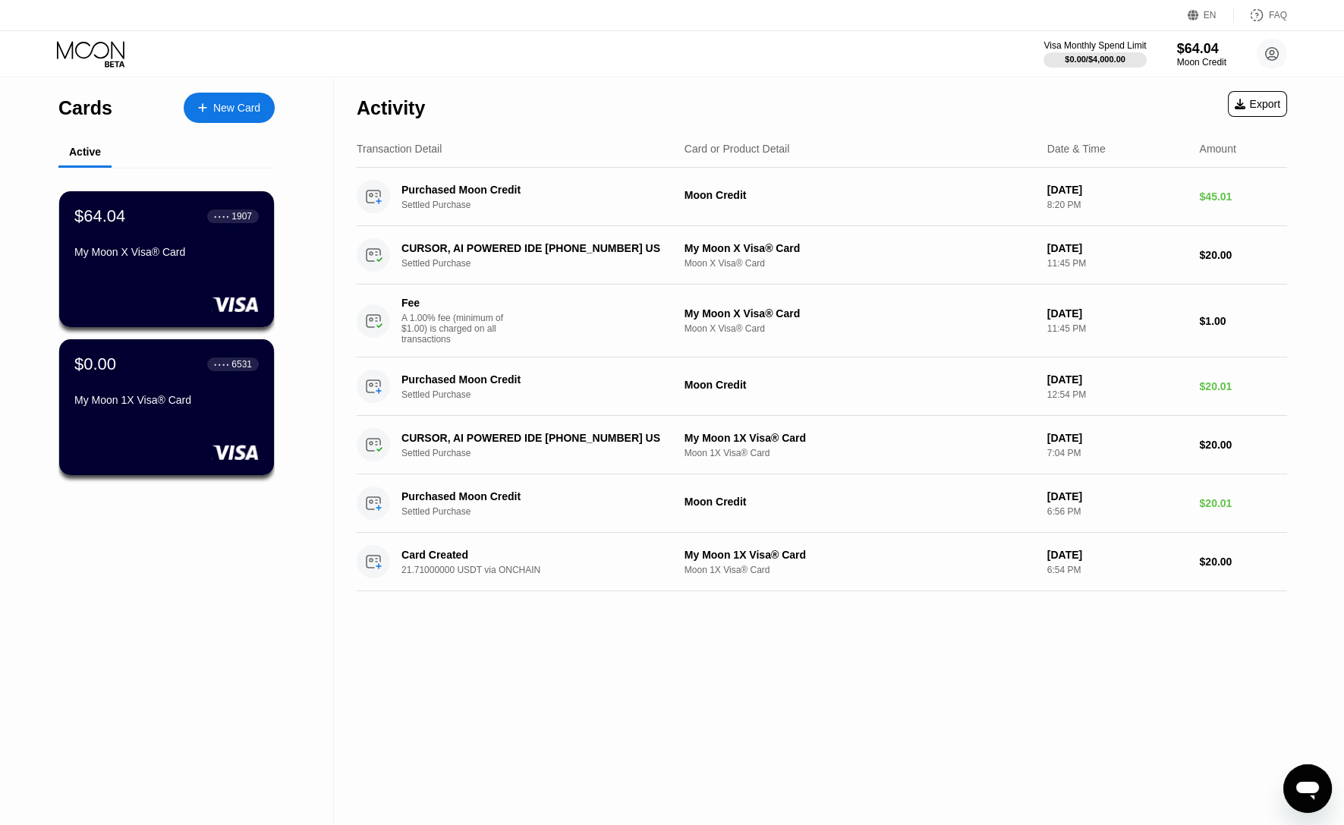
click at [236, 108] on div "New Card" at bounding box center [236, 108] width 47 height 13
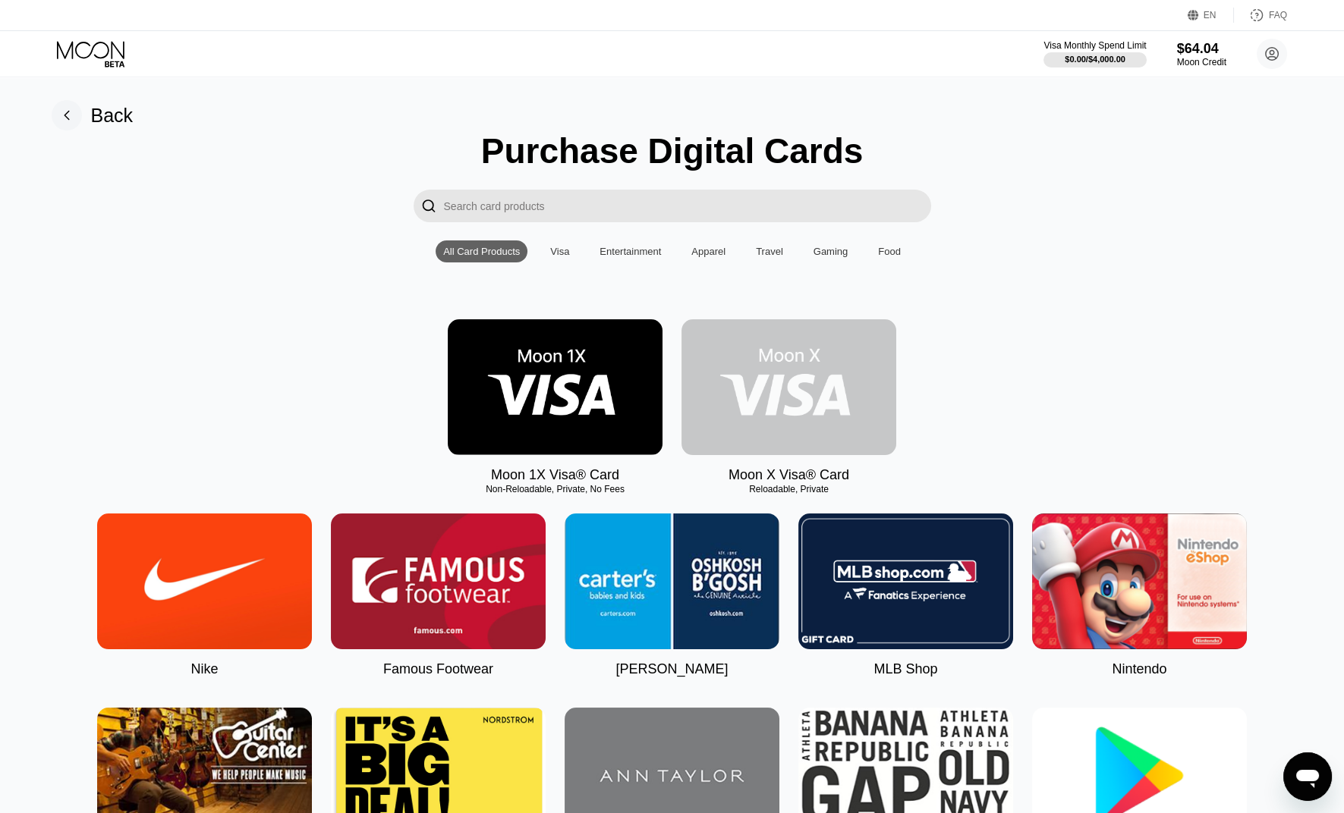
click at [811, 416] on img at bounding box center [788, 387] width 215 height 136
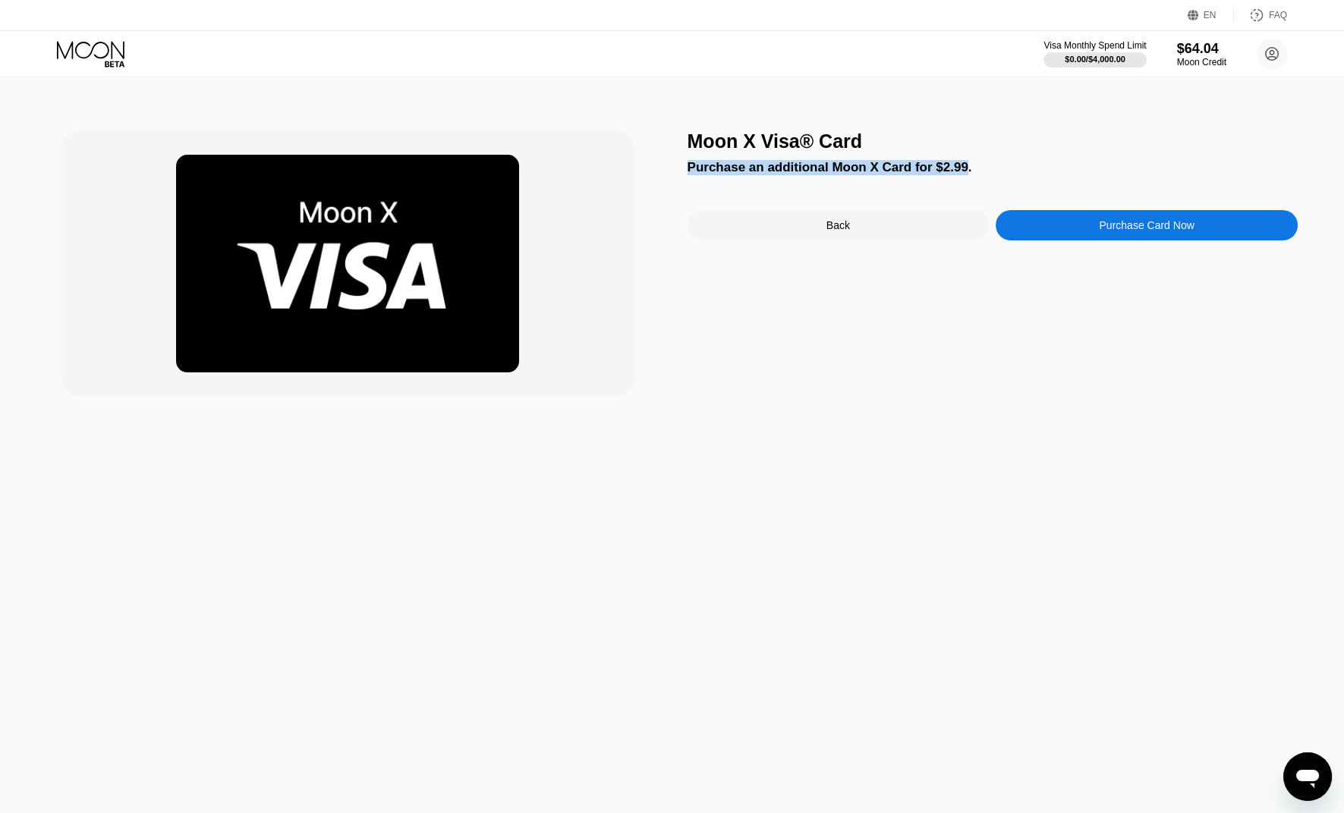
drag, startPoint x: 687, startPoint y: 169, endPoint x: 954, endPoint y: 175, distance: 267.9
click at [954, 175] on div "Purchase an additional Moon X Card for $2.99." at bounding box center [992, 167] width 610 height 15
click at [945, 181] on div at bounding box center [945, 181] width 0 height 0
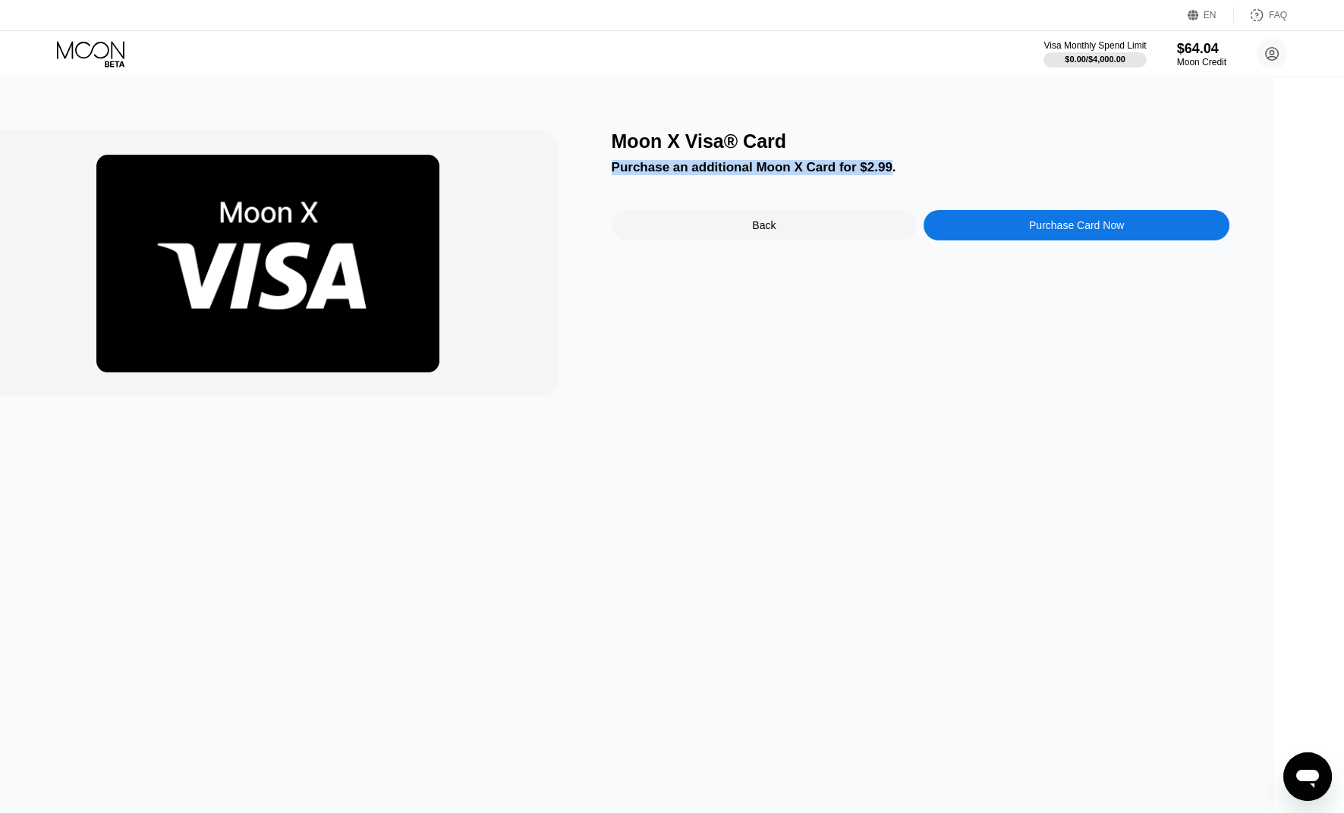
click at [1067, 156] on div "Moon X Visa® Card Purchase an additional Moon X Card for $2.99. Back Purchase C…" at bounding box center [921, 264] width 618 height 266
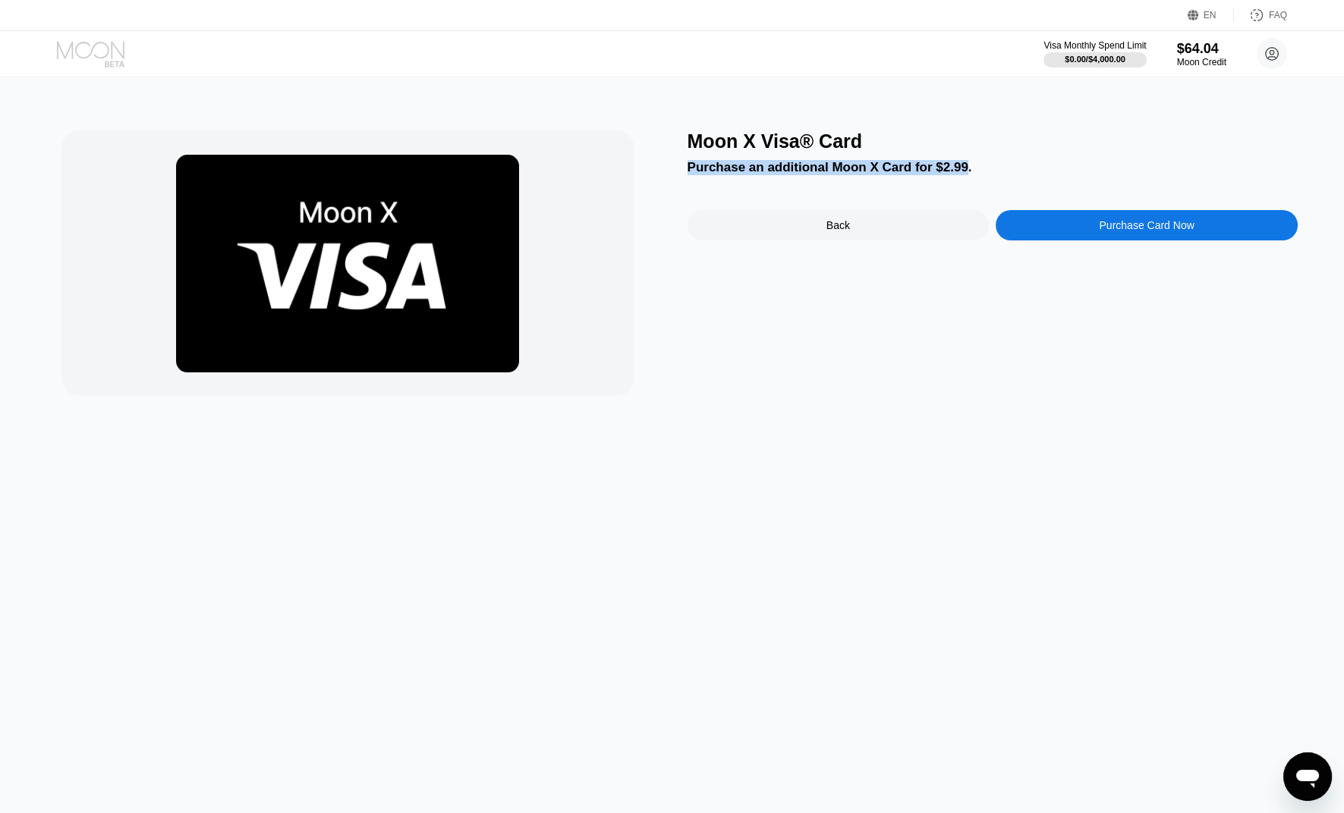
click at [86, 50] on icon at bounding box center [92, 54] width 71 height 27
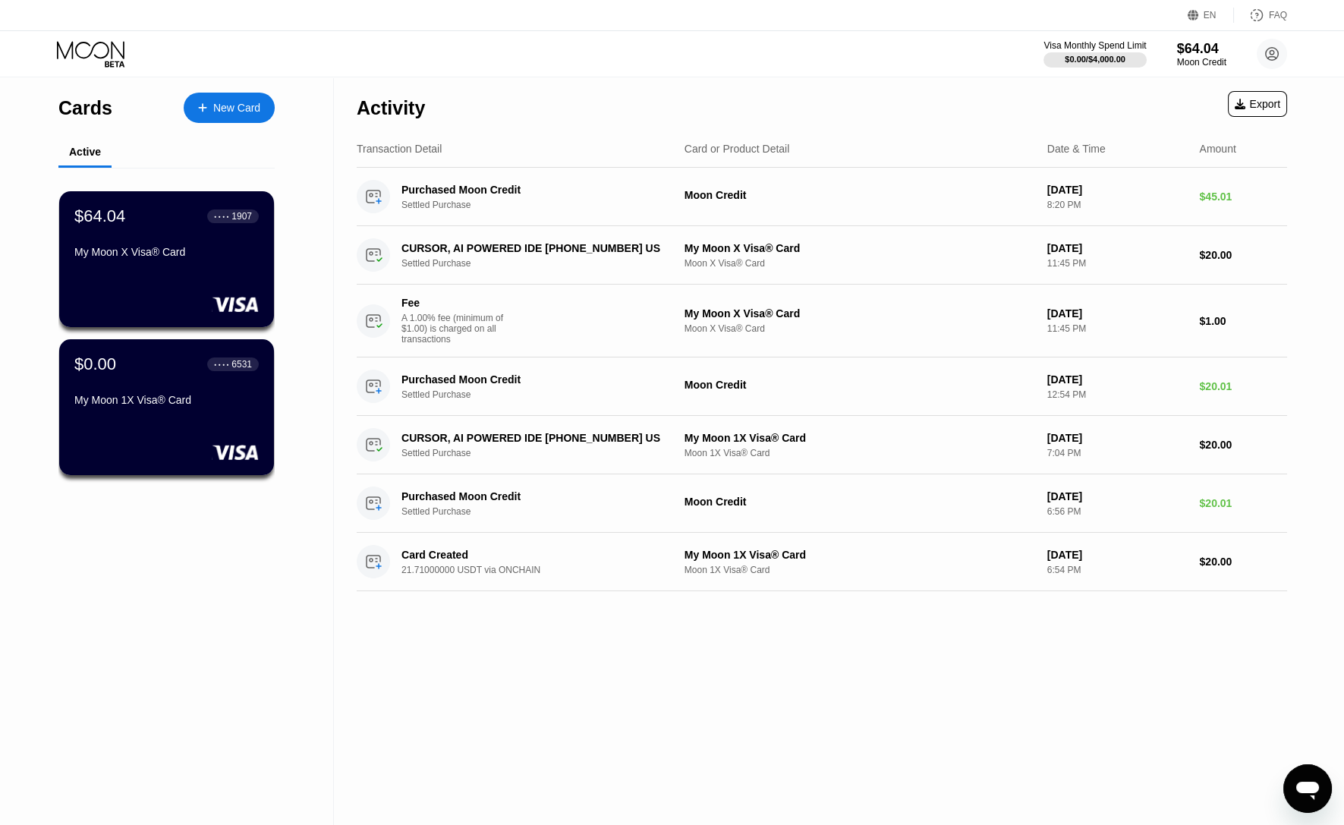
click at [665, 83] on div "Activity Export" at bounding box center [822, 103] width 930 height 53
click at [580, 57] on div "Visa Monthly Spend Limit $0.00 / $4,000.00 $64.04 Moon Credit [PERSON_NAME] [EM…" at bounding box center [672, 54] width 1344 height 46
